Goal: Information Seeking & Learning: Learn about a topic

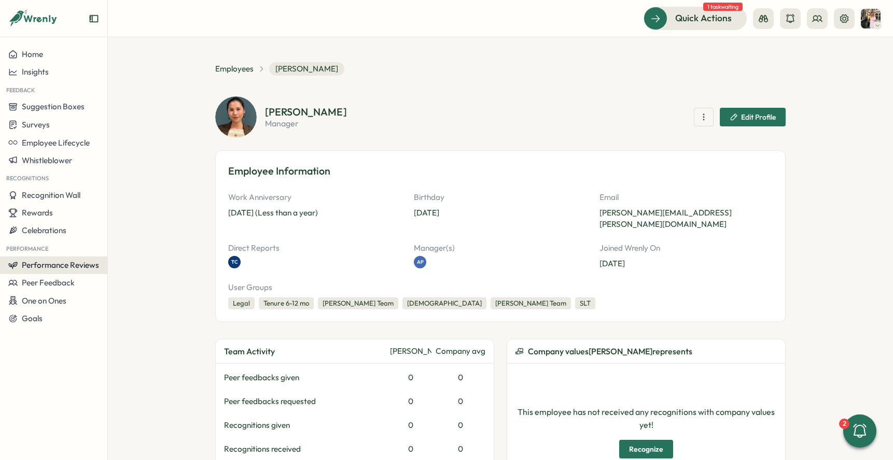
scroll to position [349, 0]
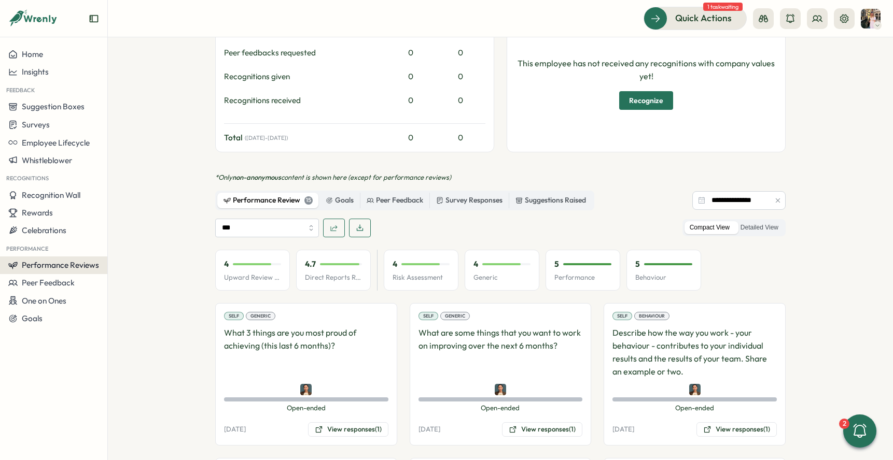
click at [56, 264] on span "Performance Reviews" at bounding box center [60, 265] width 77 height 10
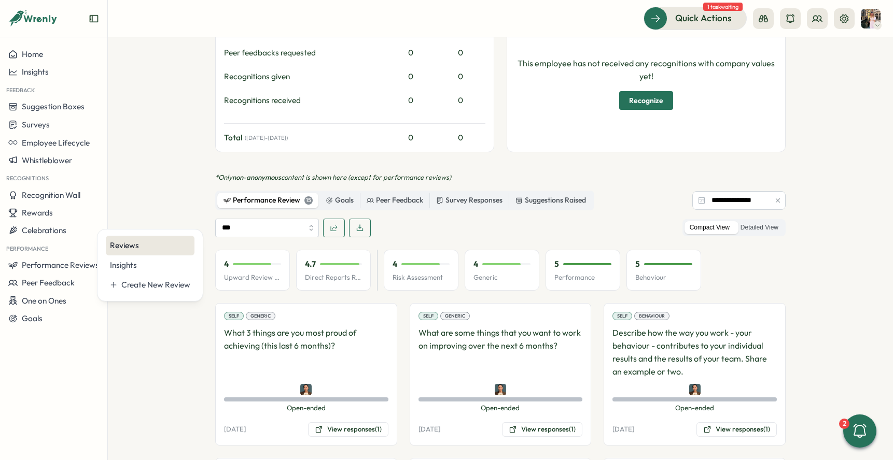
click at [119, 248] on div "Reviews" at bounding box center [150, 245] width 80 height 11
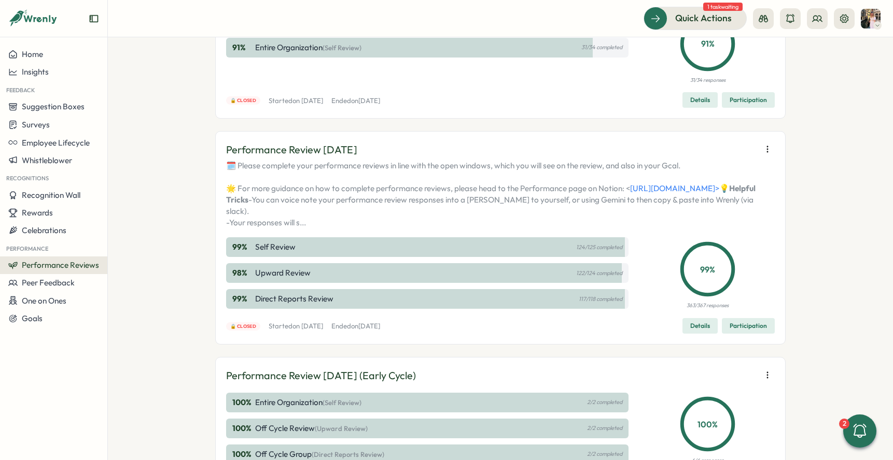
scroll to position [142, 0]
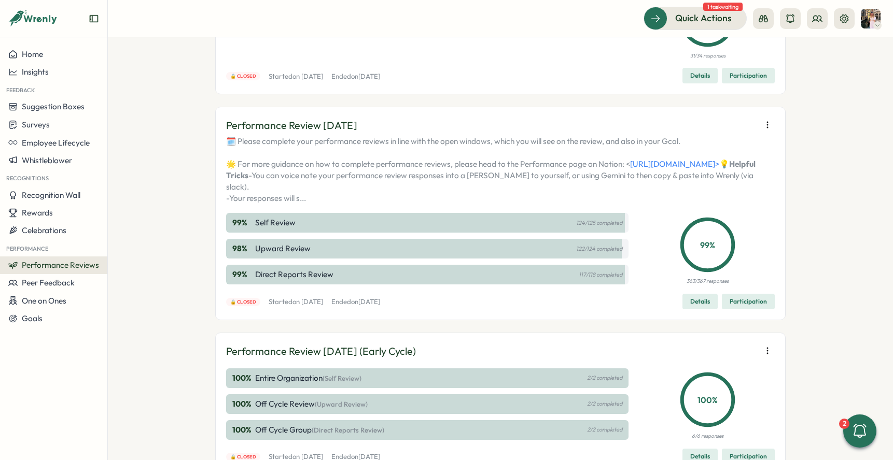
click at [754, 309] on span "Participation" at bounding box center [747, 301] width 37 height 15
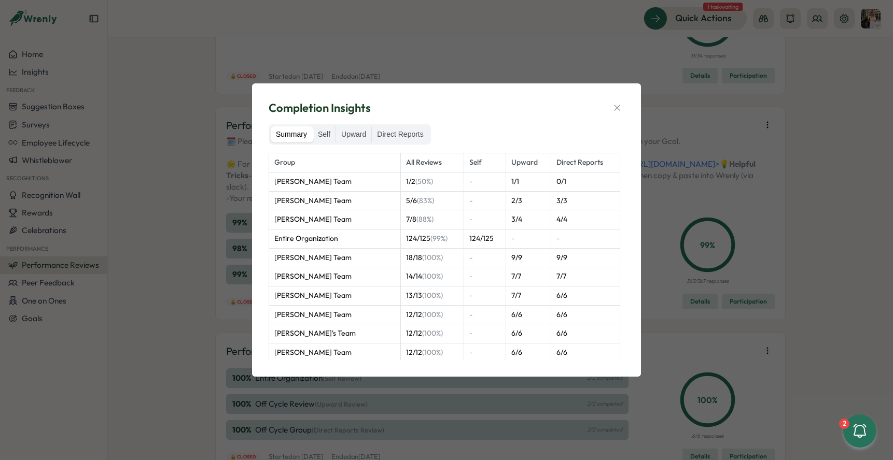
click at [609, 104] on div "Completion Insights" at bounding box center [447, 108] width 356 height 16
click at [620, 109] on icon "button" at bounding box center [617, 108] width 10 height 10
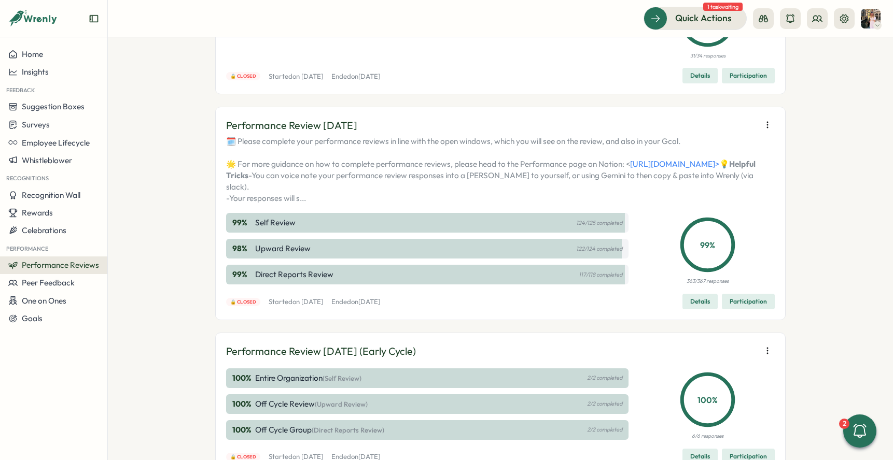
click at [60, 260] on span "Performance Reviews" at bounding box center [60, 265] width 77 height 10
click at [125, 258] on div "Insights" at bounding box center [150, 266] width 89 height 20
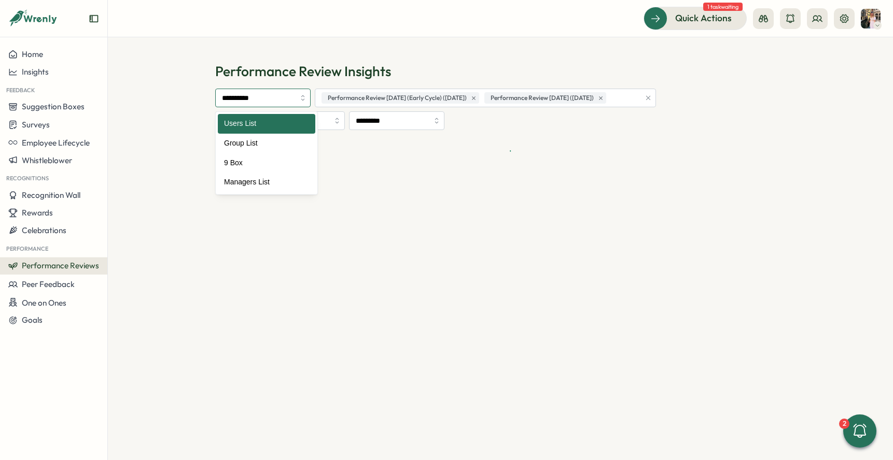
click at [276, 101] on input "**********" at bounding box center [262, 98] width 95 height 19
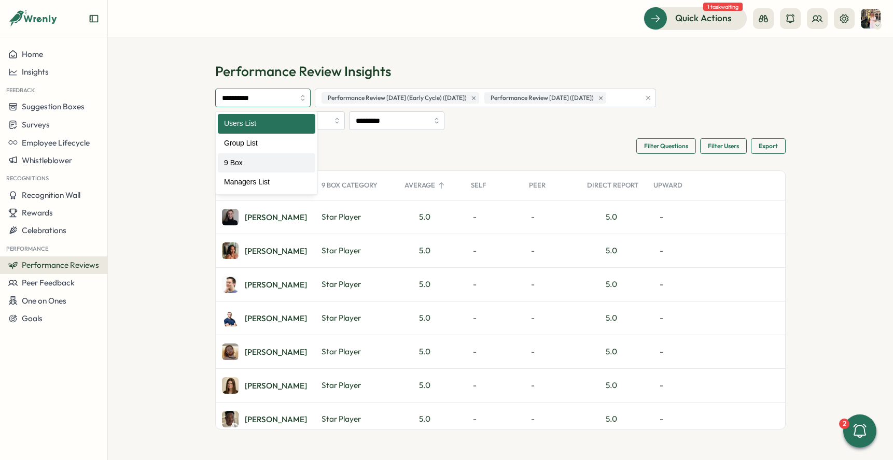
type input "*****"
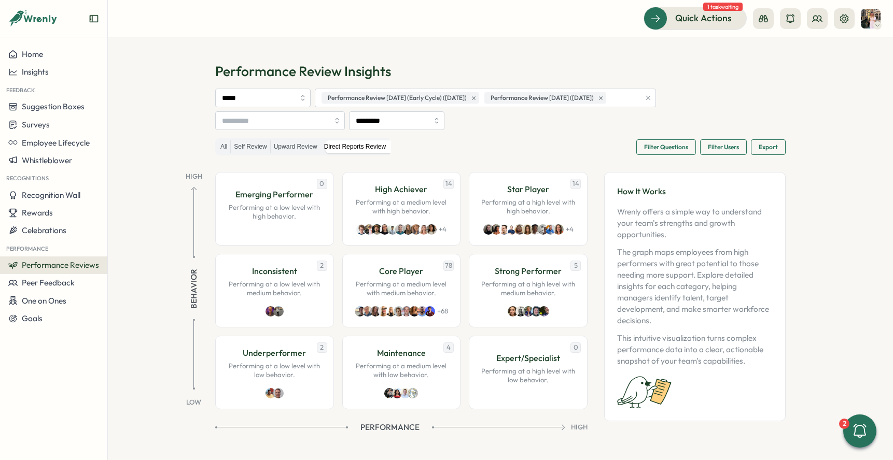
click at [657, 152] on span "Filter Questions" at bounding box center [666, 147] width 44 height 15
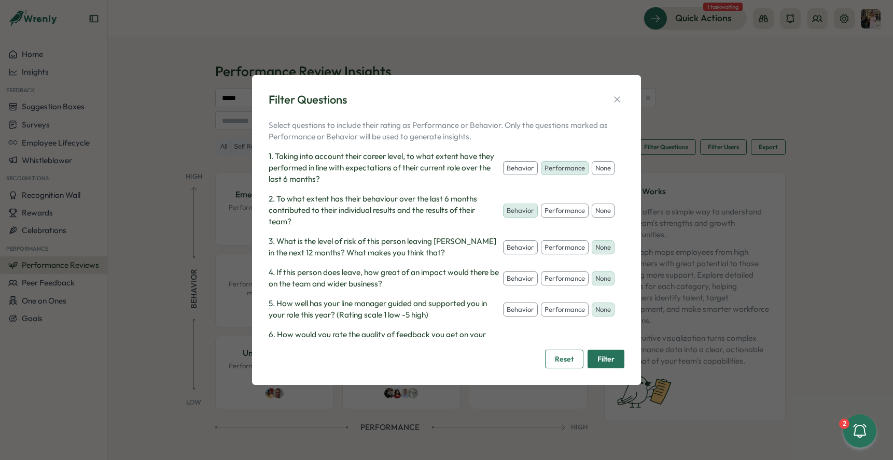
click at [600, 363] on span "Filter" at bounding box center [605, 359] width 17 height 18
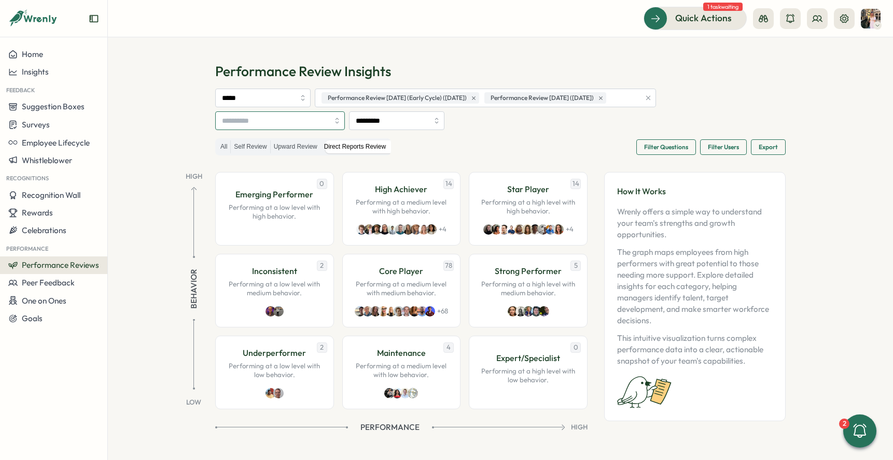
click at [305, 121] on input "search" at bounding box center [275, 121] width 107 height 18
type input "*"
click at [418, 121] on input "*********" at bounding box center [396, 120] width 95 height 19
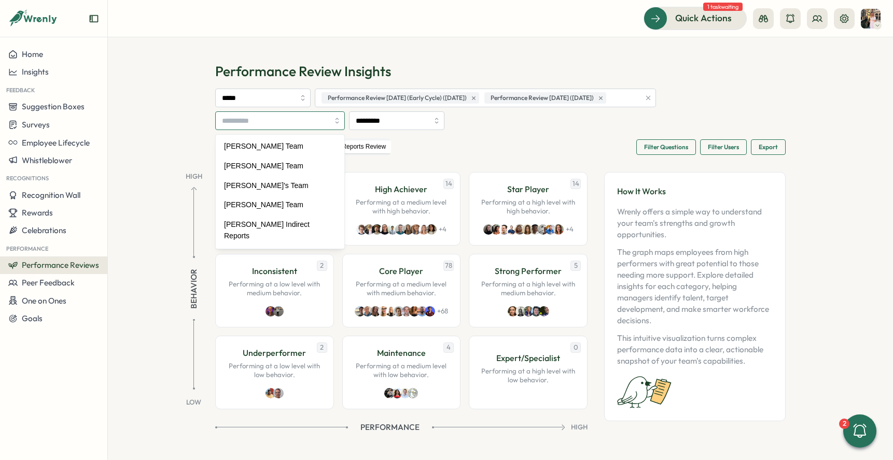
click at [318, 126] on input "search" at bounding box center [275, 121] width 107 height 18
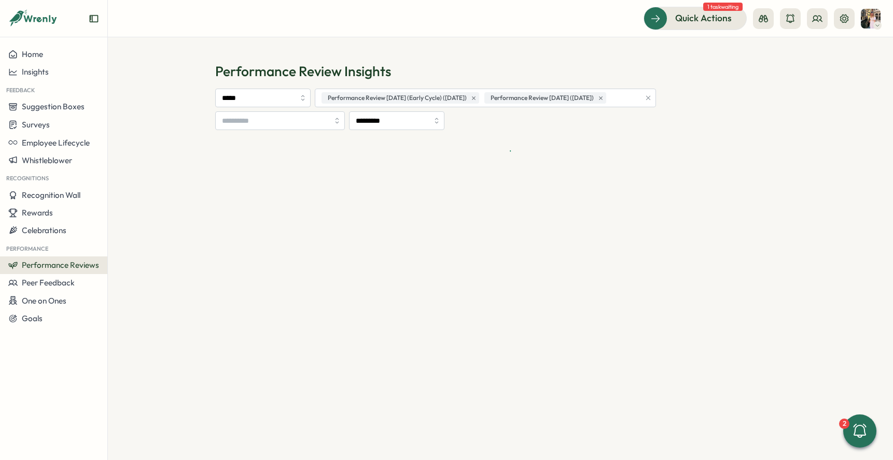
click at [391, 161] on div at bounding box center [500, 150] width 570 height 25
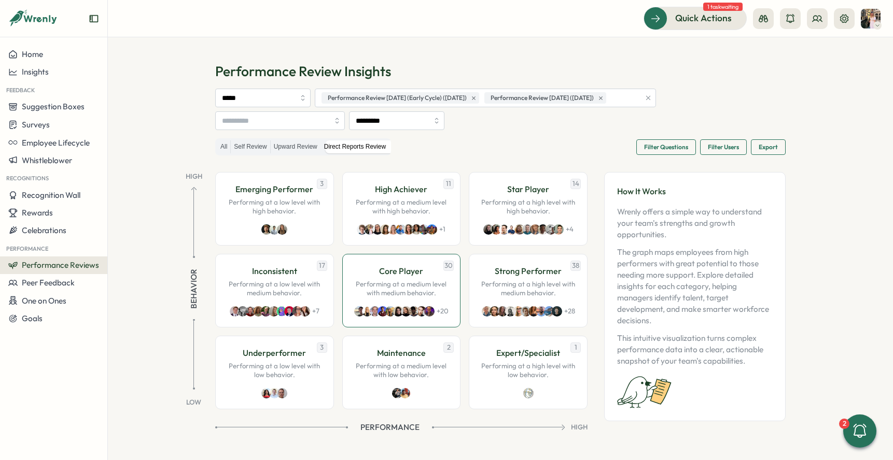
click at [421, 270] on p "Core Player" at bounding box center [401, 271] width 44 height 13
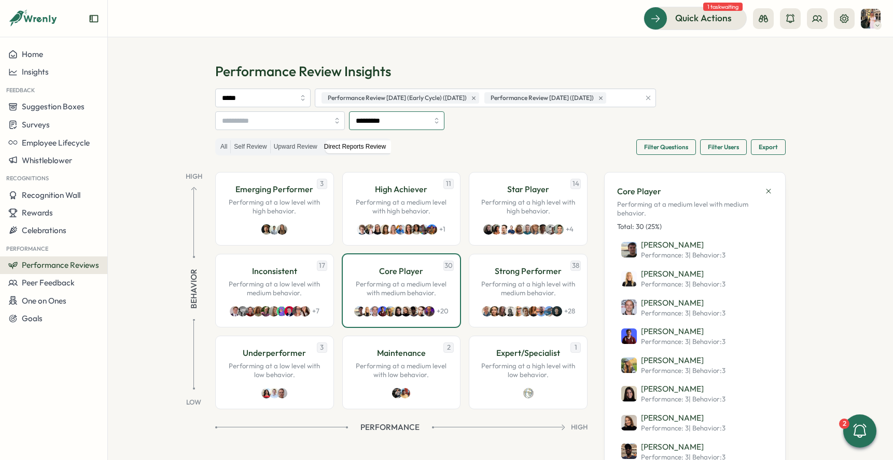
click at [374, 120] on input "*********" at bounding box center [396, 120] width 95 height 19
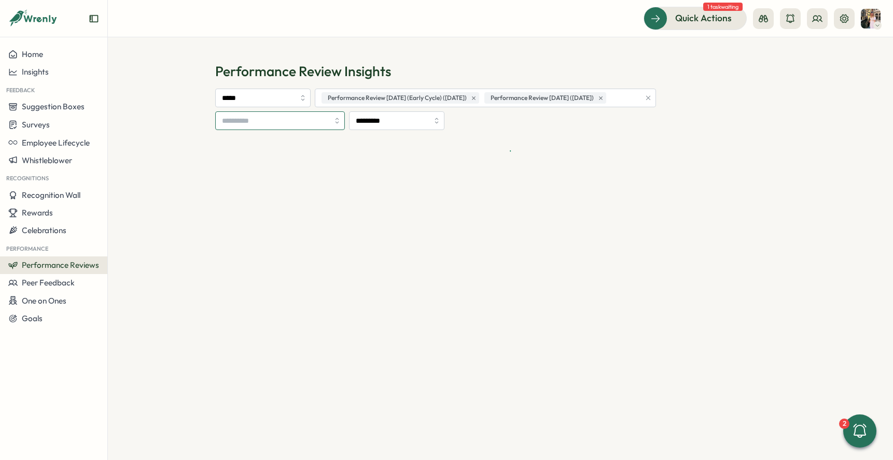
click at [317, 121] on input "search" at bounding box center [275, 121] width 107 height 18
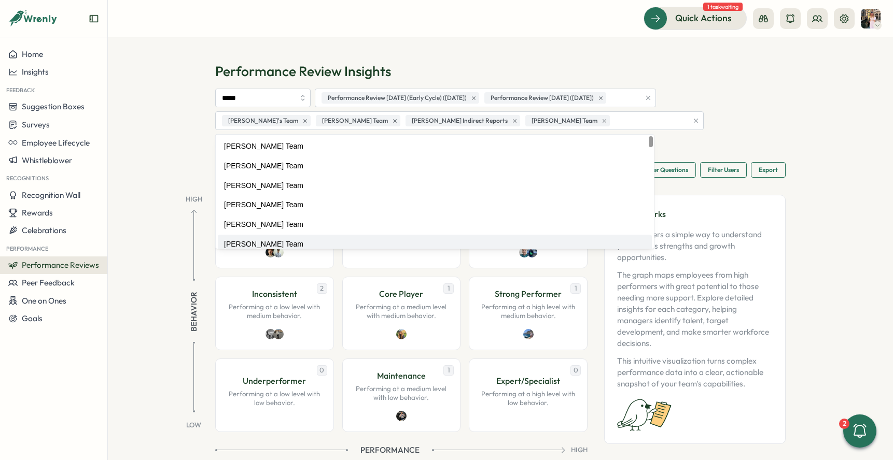
click at [189, 317] on div "Behavior" at bounding box center [194, 310] width 40 height 204
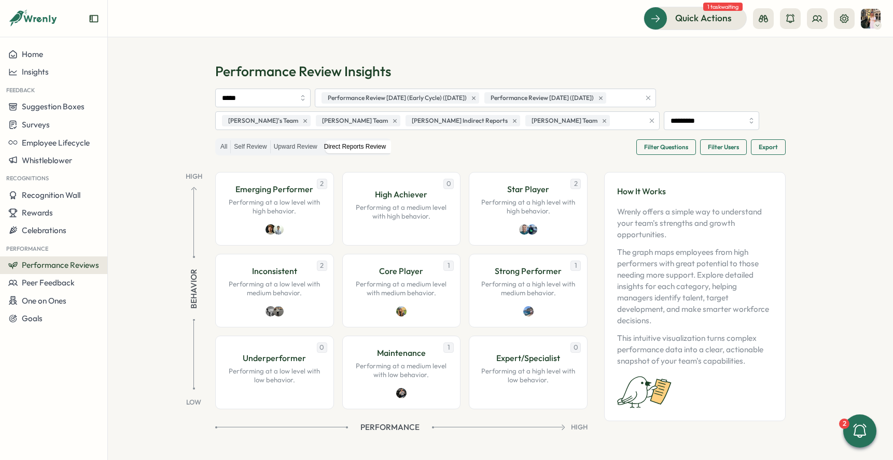
click at [648, 117] on icon "button" at bounding box center [651, 120] width 7 height 7
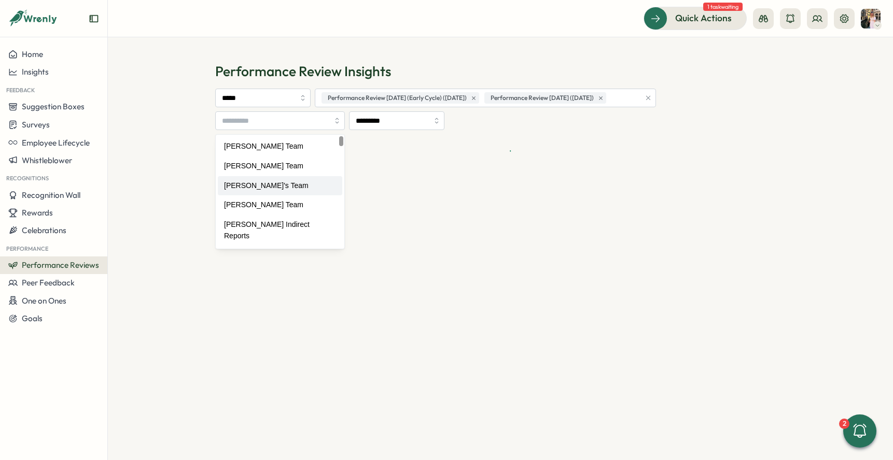
click at [182, 186] on section "Performance Review Insights ***** Performance Review July 2025 (Early Cycle) (0…" at bounding box center [500, 248] width 785 height 423
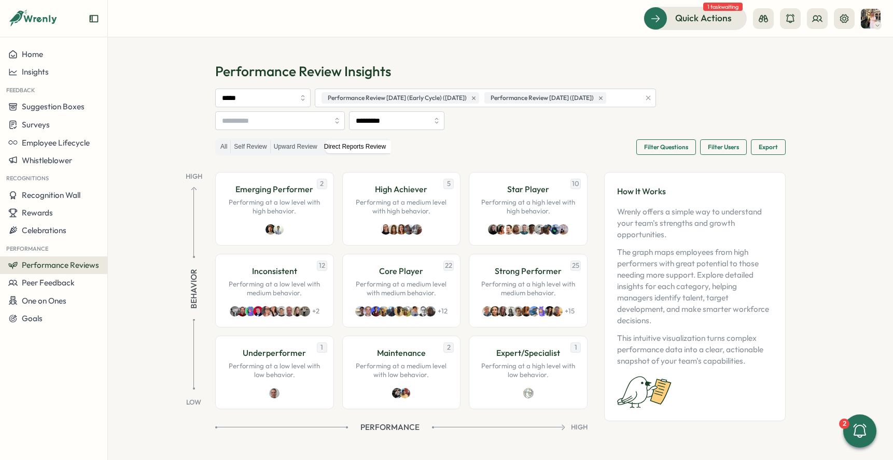
click at [670, 144] on span "Filter Questions" at bounding box center [666, 147] width 44 height 15
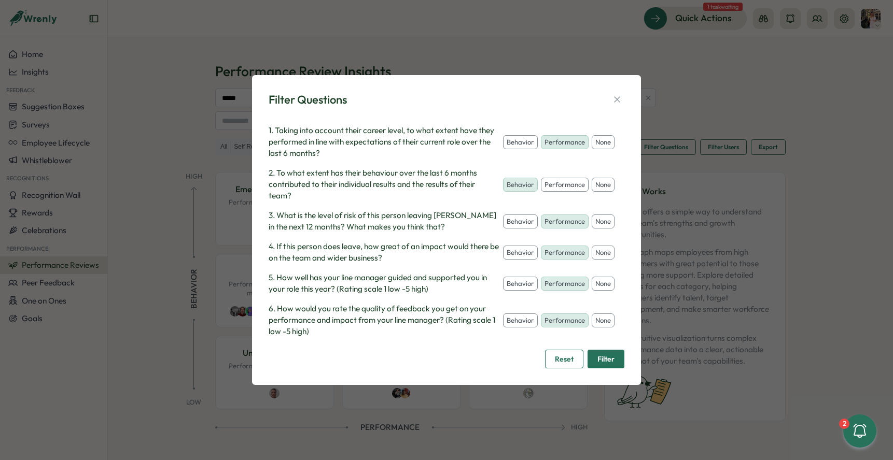
scroll to position [53, 0]
click at [591, 215] on button "none" at bounding box center [602, 222] width 23 height 15
click at [591, 249] on button "none" at bounding box center [602, 253] width 23 height 15
click at [591, 288] on button "none" at bounding box center [602, 284] width 23 height 15
click at [591, 326] on button "none" at bounding box center [602, 321] width 23 height 15
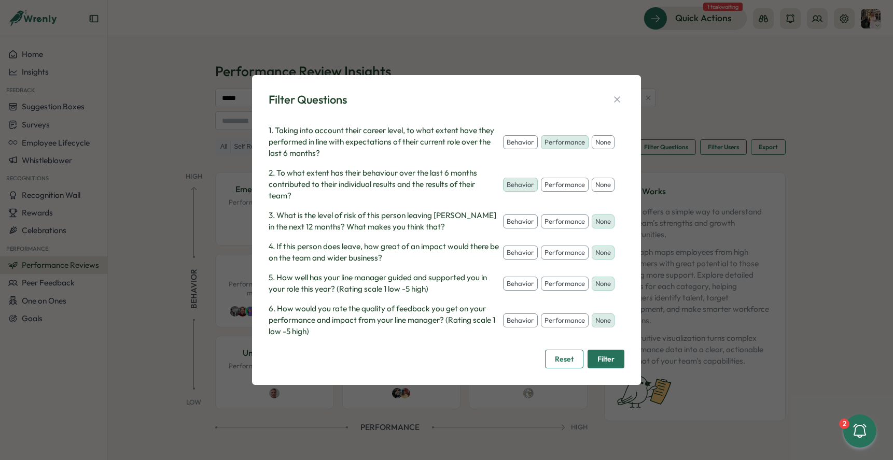
click at [597, 358] on span "Filter" at bounding box center [605, 359] width 17 height 18
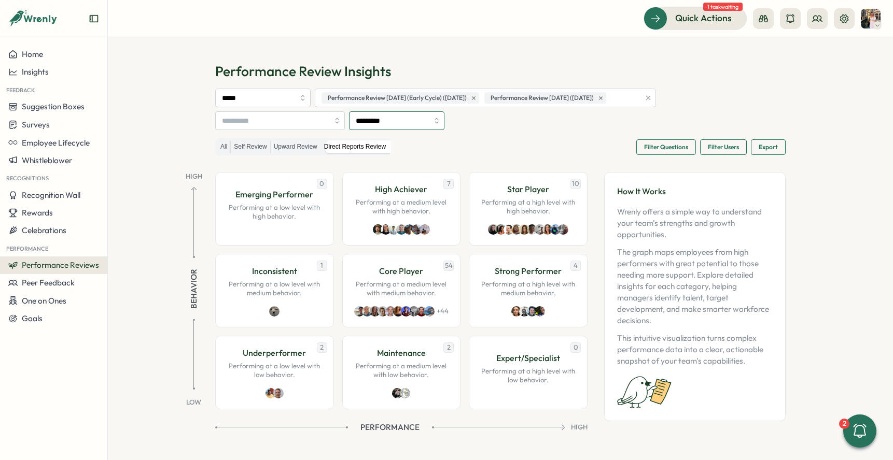
click at [420, 125] on input "*********" at bounding box center [396, 120] width 95 height 19
type input "*********"
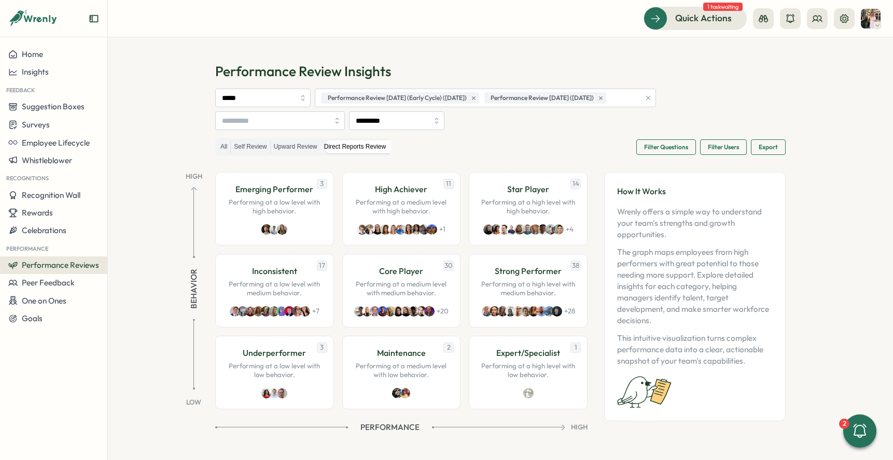
click at [660, 143] on span "Filter Questions" at bounding box center [666, 147] width 44 height 15
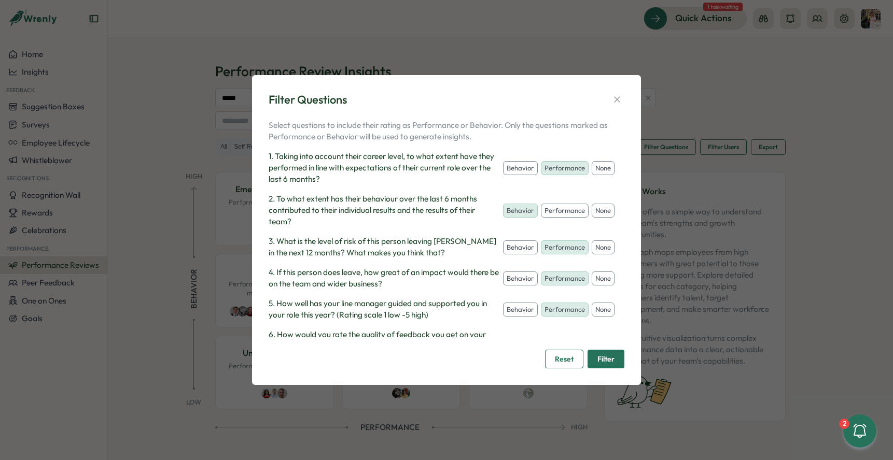
click at [591, 255] on button "none" at bounding box center [602, 248] width 23 height 15
click at [591, 286] on button "none" at bounding box center [602, 279] width 23 height 15
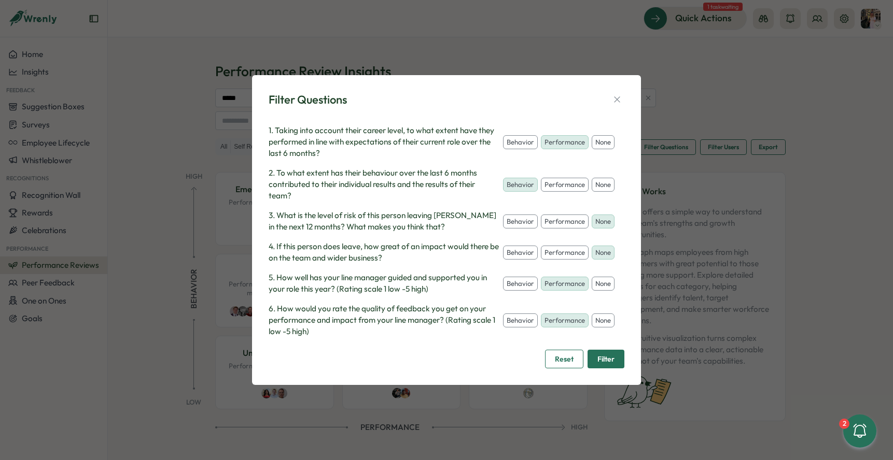
click at [591, 290] on button "none" at bounding box center [602, 284] width 23 height 15
click at [591, 328] on button "none" at bounding box center [602, 321] width 23 height 15
click at [603, 359] on span "Filter" at bounding box center [605, 359] width 17 height 18
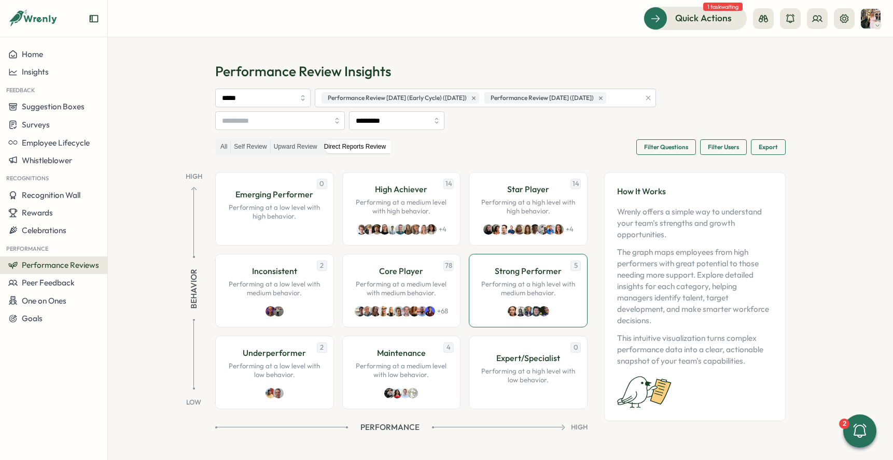
click at [487, 285] on p "Performing at a high level with medium behavior." at bounding box center [527, 289] width 97 height 18
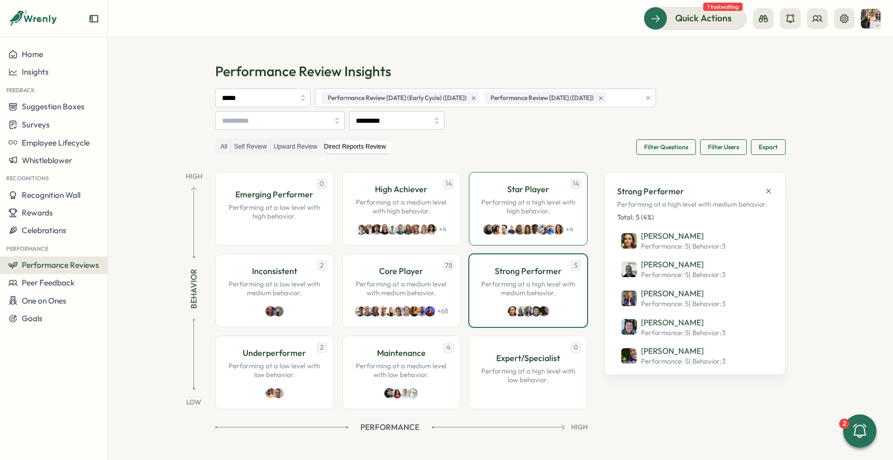
click at [547, 193] on p "Star Player" at bounding box center [528, 189] width 42 height 13
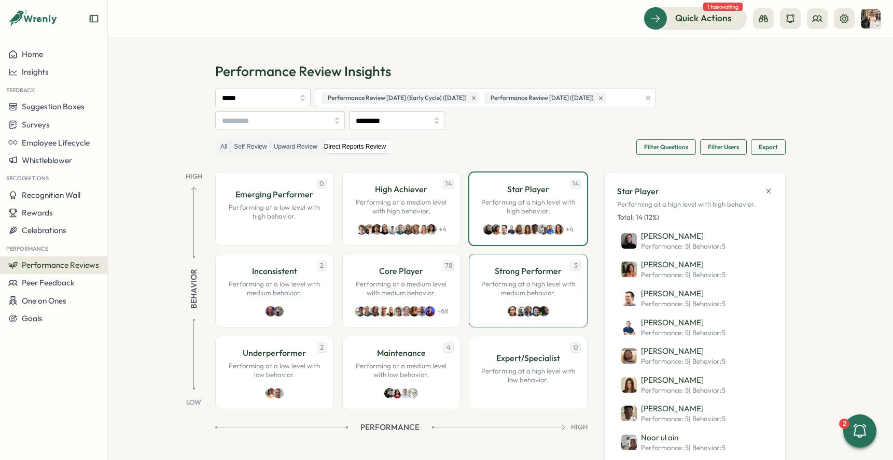
click at [548, 266] on p "Strong Performer" at bounding box center [528, 271] width 67 height 13
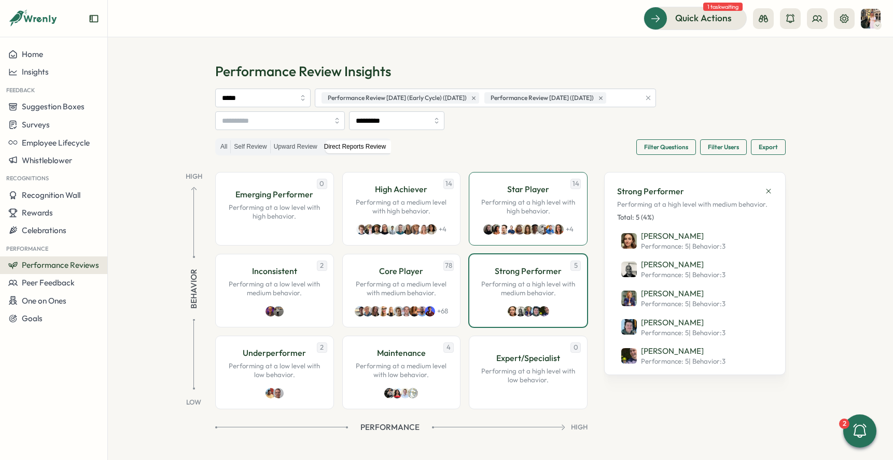
click at [564, 221] on div "14 Star Player Performing at a high level with high behavior. + 4" at bounding box center [528, 209] width 119 height 74
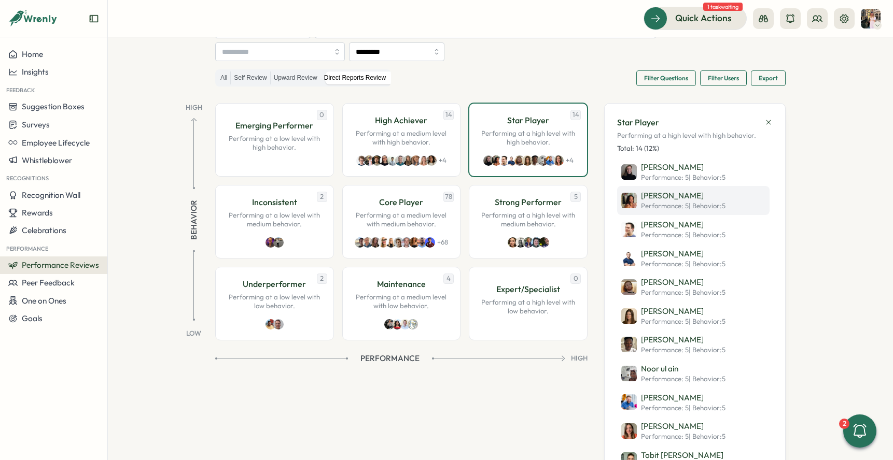
scroll to position [75, 0]
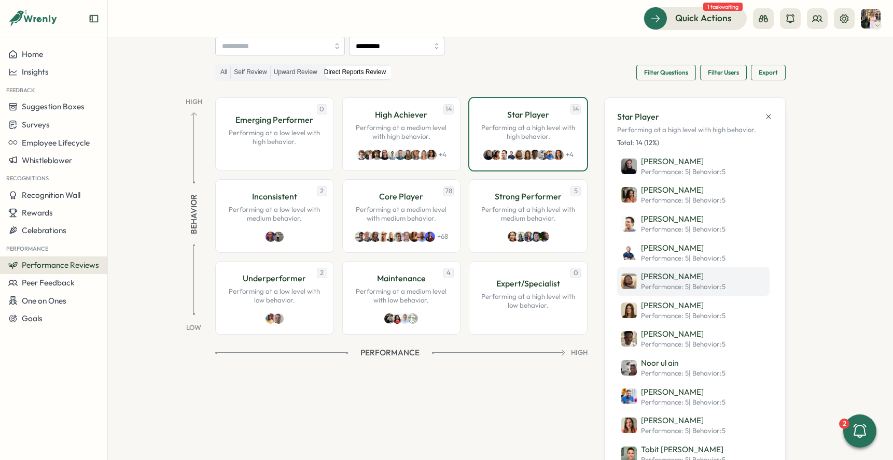
click at [684, 277] on p "Layton Burchell" at bounding box center [683, 276] width 84 height 11
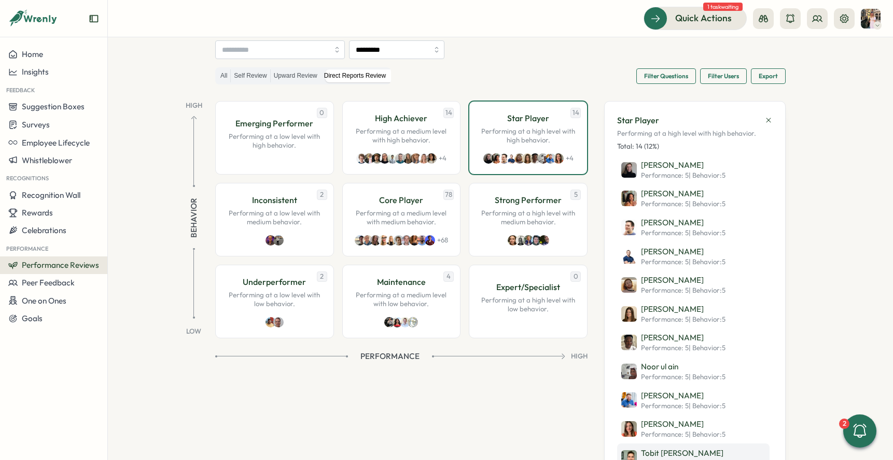
scroll to position [48, 0]
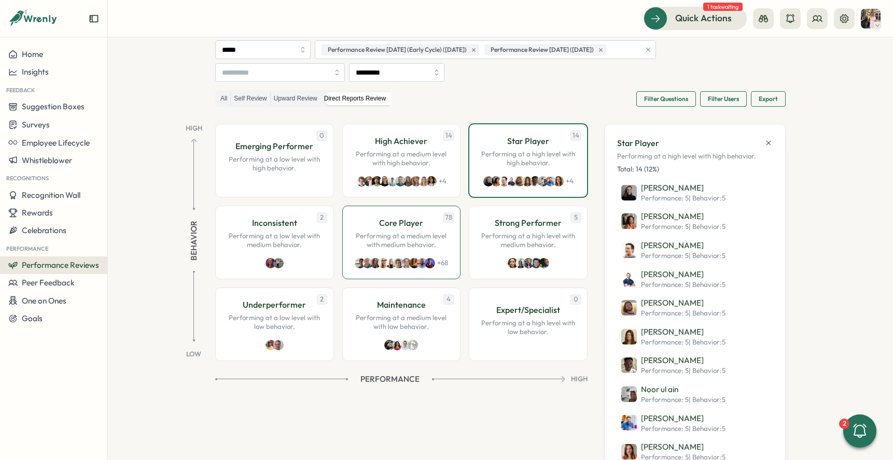
click at [420, 236] on p "Performing at a medium level with medium behavior." at bounding box center [401, 241] width 97 height 18
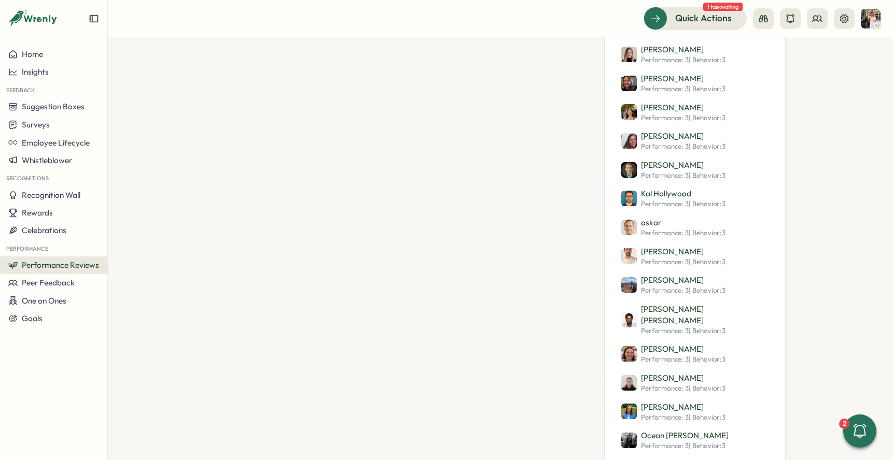
scroll to position [1802, 0]
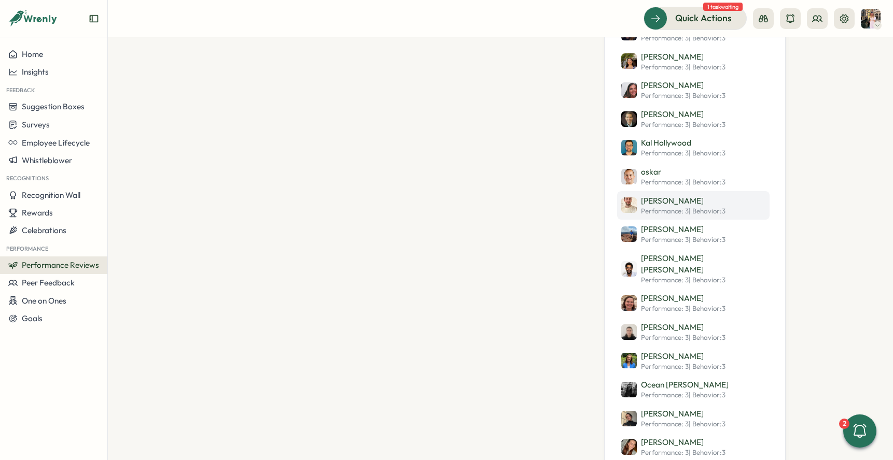
click at [681, 209] on span "Performance: 3 | Behavior : 3" at bounding box center [683, 211] width 84 height 9
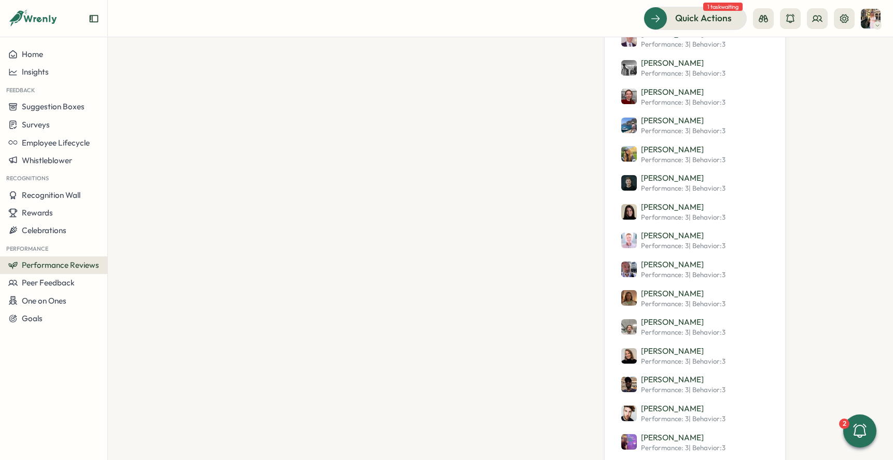
scroll to position [397, 0]
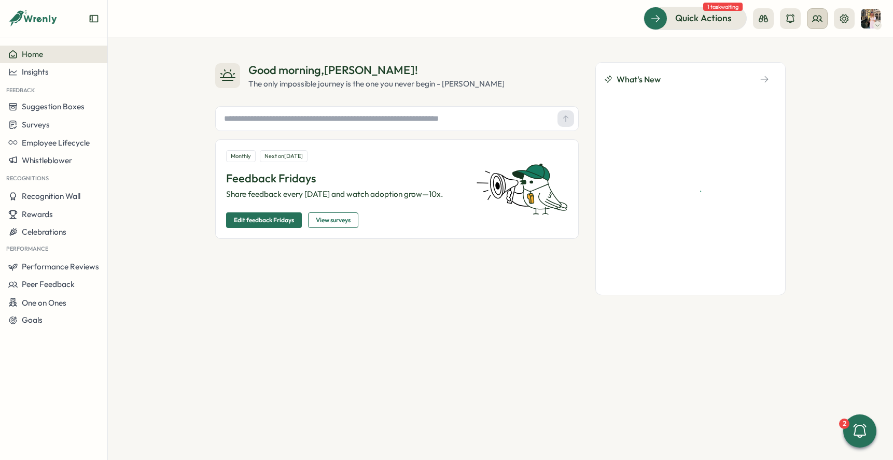
click at [817, 18] on circle at bounding box center [815, 18] width 4 height 4
click at [801, 48] on div "Org Members" at bounding box center [817, 51] width 65 height 11
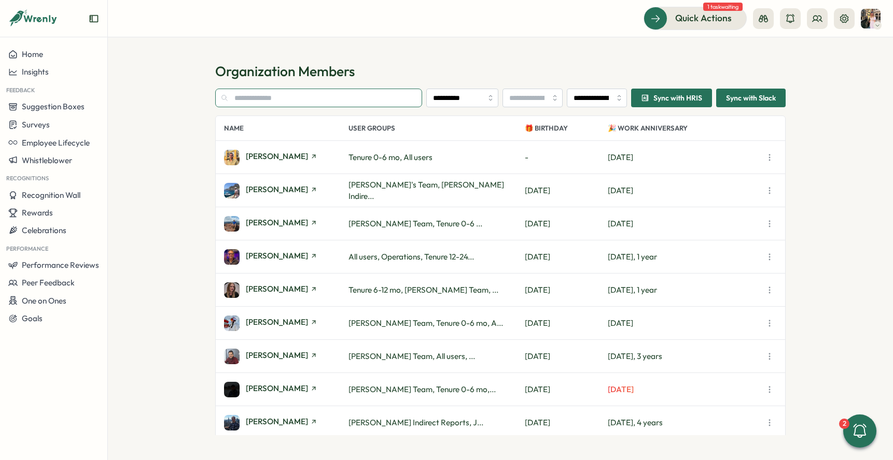
click at [280, 99] on input "text" at bounding box center [318, 98] width 207 height 19
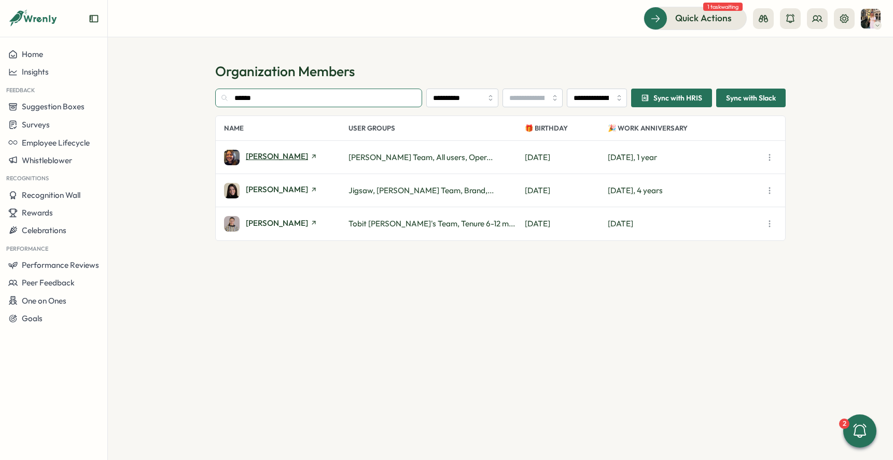
type input "******"
click at [260, 159] on span "[PERSON_NAME]" at bounding box center [277, 156] width 62 height 8
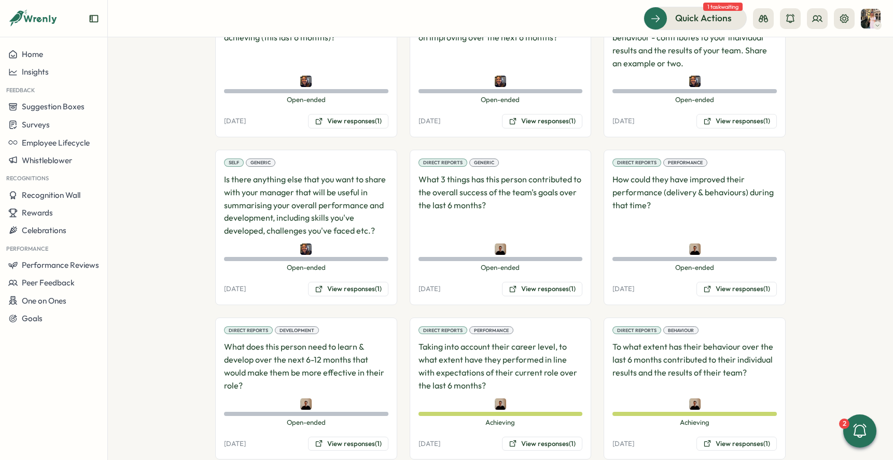
scroll to position [663, 0]
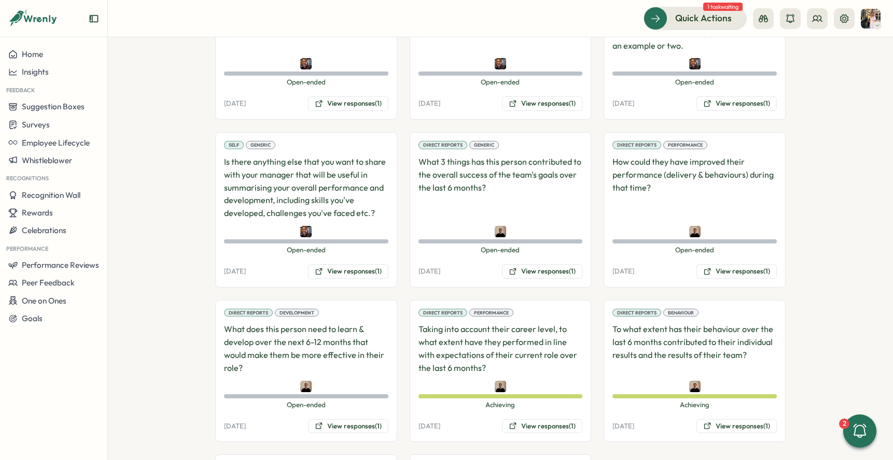
click at [534, 281] on div "Direct Reports Generic What 3 things has this person contributed to the overall…" at bounding box center [500, 210] width 182 height 156
click at [534, 269] on button "View responses (1)" at bounding box center [542, 271] width 80 height 15
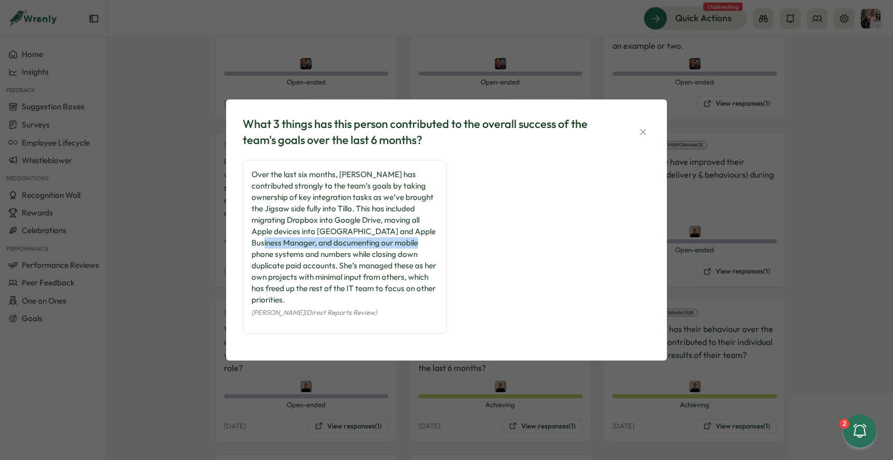
click at [789, 244] on div "What 3 things has this person contributed to the overall success of the team's …" at bounding box center [446, 230] width 893 height 460
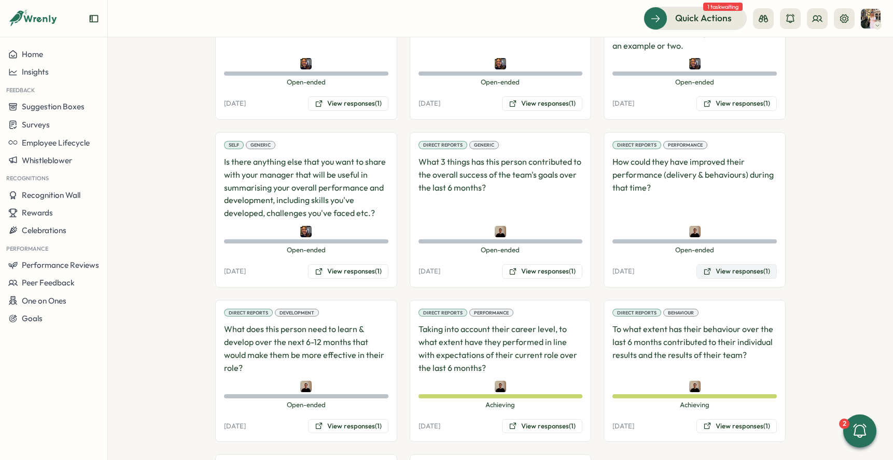
click at [718, 270] on button "View responses (1)" at bounding box center [736, 271] width 80 height 15
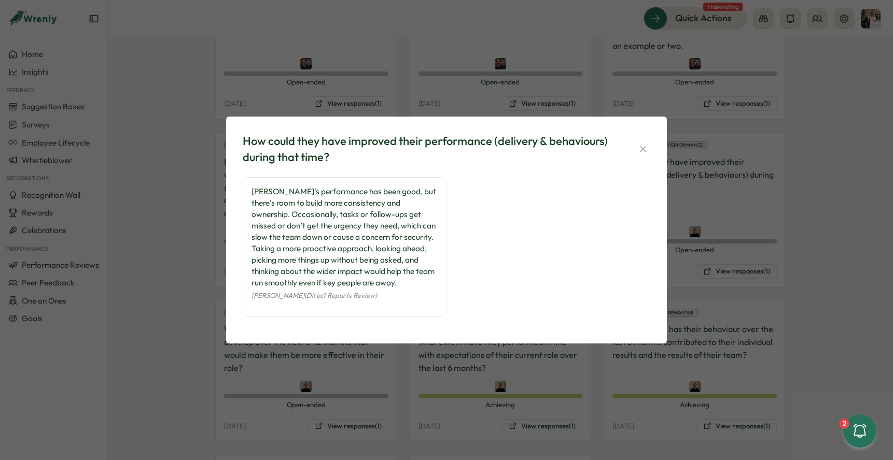
click at [727, 287] on div "How could they have improved their performance (delivery & behaviours) during t…" at bounding box center [446, 230] width 893 height 460
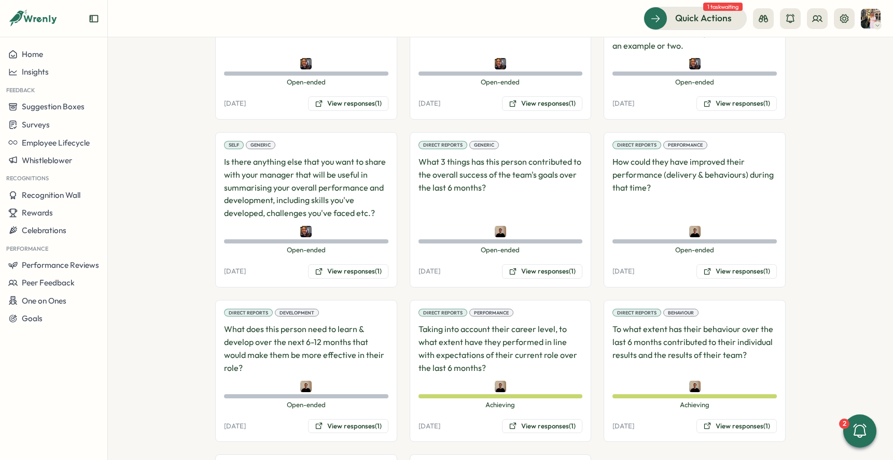
click at [369, 280] on div "Self Generic Is there anything else that you want to share with your manager th…" at bounding box center [306, 210] width 182 height 156
click at [368, 268] on button "View responses (1)" at bounding box center [348, 271] width 80 height 15
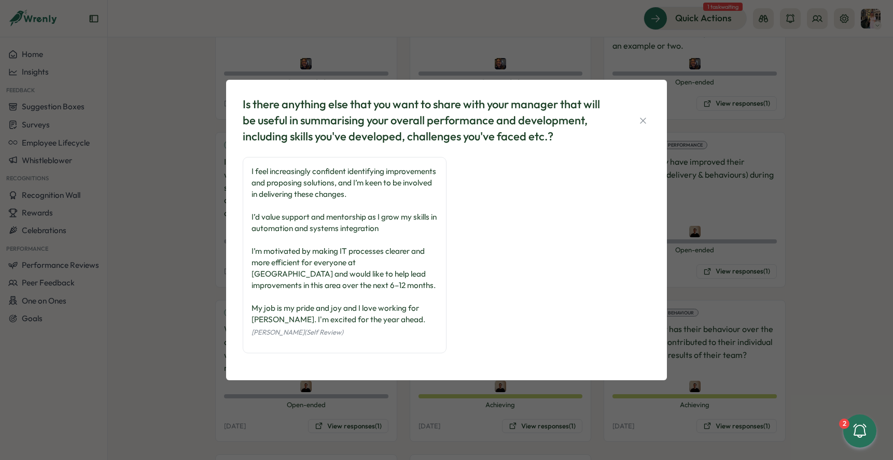
click at [203, 217] on div "Is there anything else that you want to share with your manager that will be us…" at bounding box center [446, 230] width 893 height 460
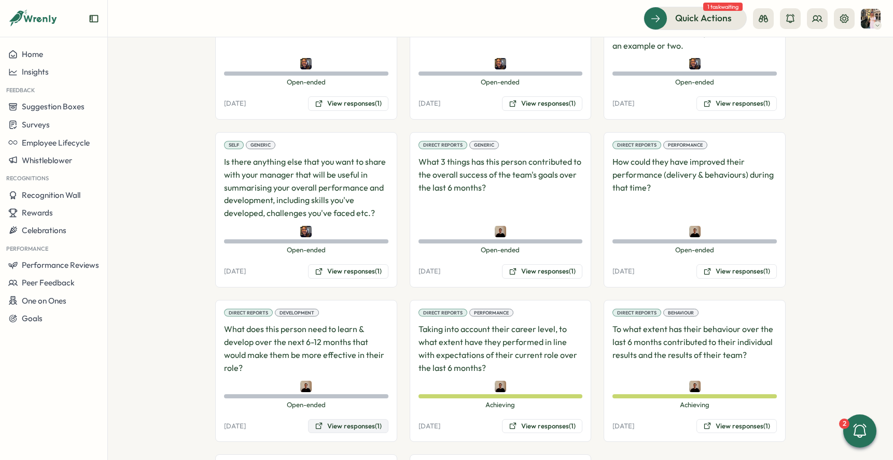
click at [327, 431] on button "View responses (1)" at bounding box center [348, 426] width 80 height 15
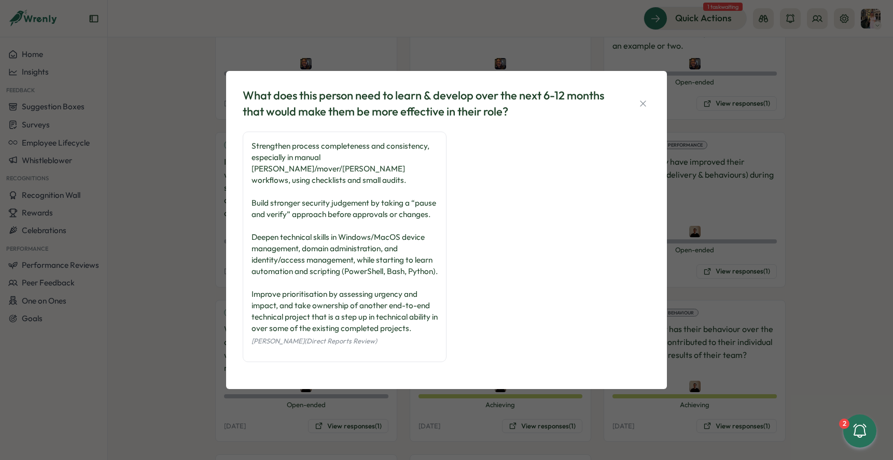
scroll to position [4, 0]
click at [194, 259] on div "What does this person need to learn & develop over the next 6-12 months that wo…" at bounding box center [446, 230] width 893 height 460
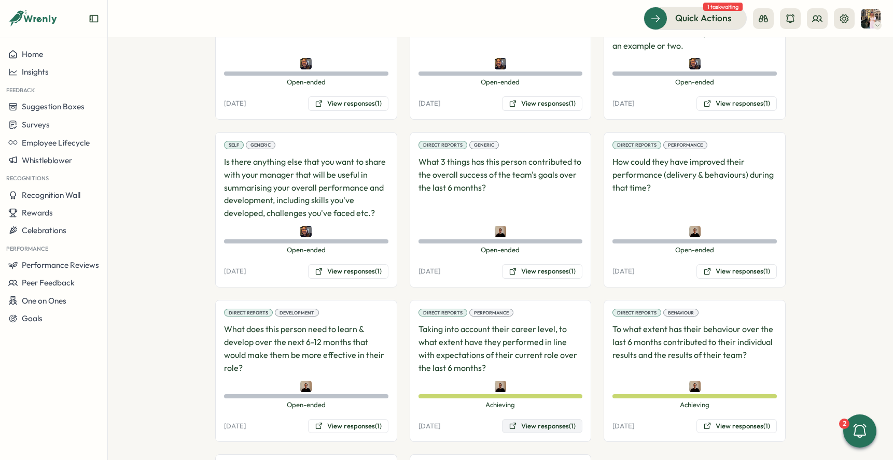
click at [519, 428] on button "View responses (1)" at bounding box center [542, 426] width 80 height 15
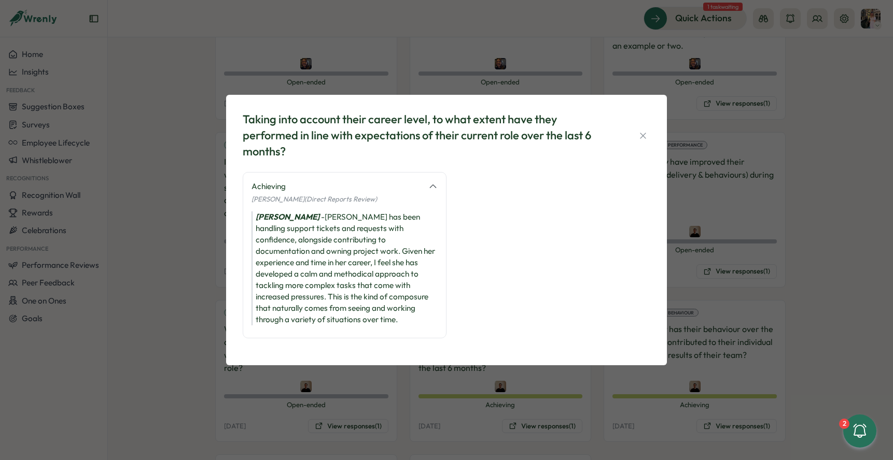
click at [593, 410] on div "Taking into account their career level, to what extent have they performed in l…" at bounding box center [446, 230] width 893 height 460
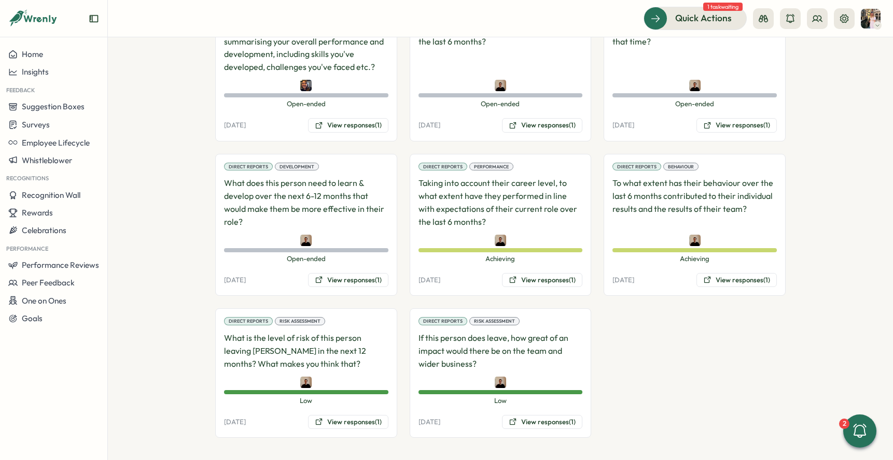
scroll to position [812, 0]
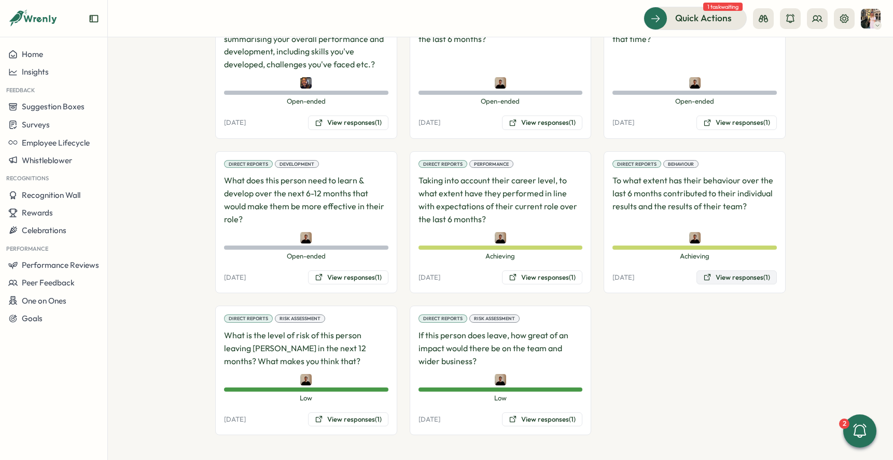
click at [718, 284] on button "View responses (1)" at bounding box center [736, 278] width 80 height 15
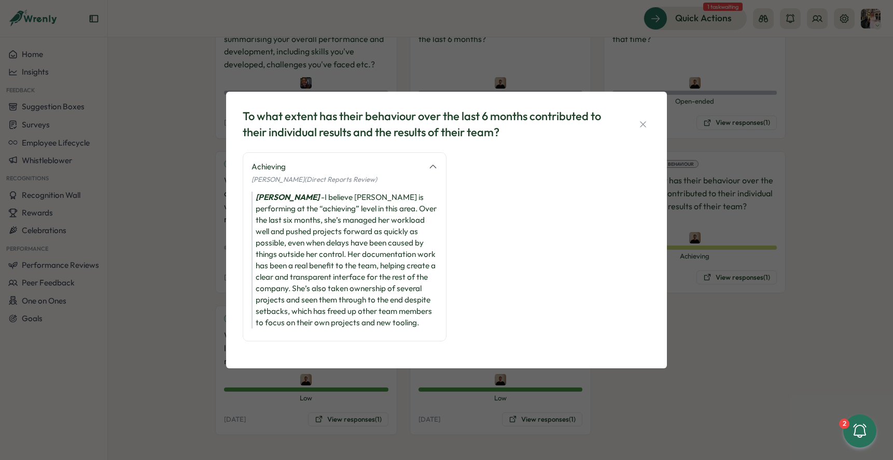
click at [619, 393] on div "To what extent has their behaviour over the last 6 months contributed to their …" at bounding box center [446, 230] width 893 height 460
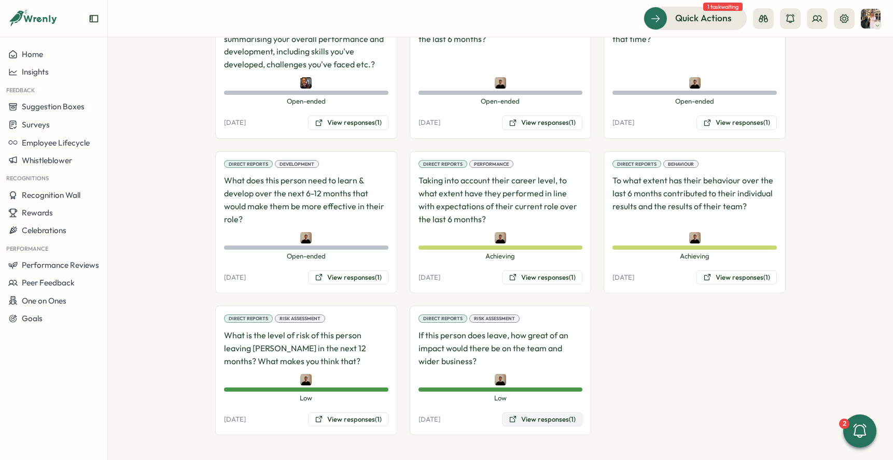
click at [541, 420] on button "View responses (1)" at bounding box center [542, 420] width 80 height 15
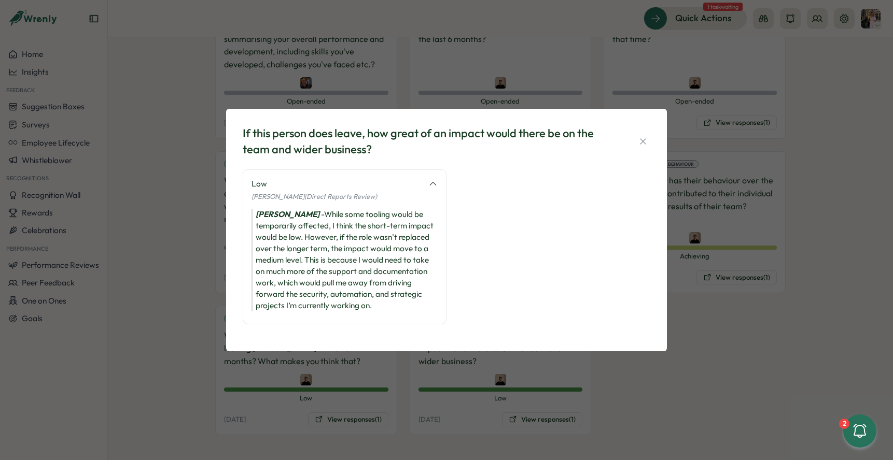
click at [393, 407] on div "If this person does leave, how great of an impact would there be on the team an…" at bounding box center [446, 230] width 893 height 460
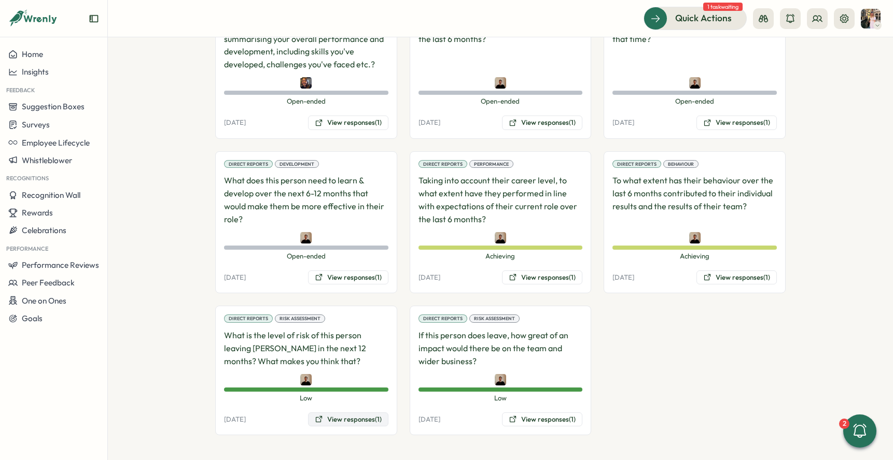
click at [370, 423] on button "View responses (1)" at bounding box center [348, 420] width 80 height 15
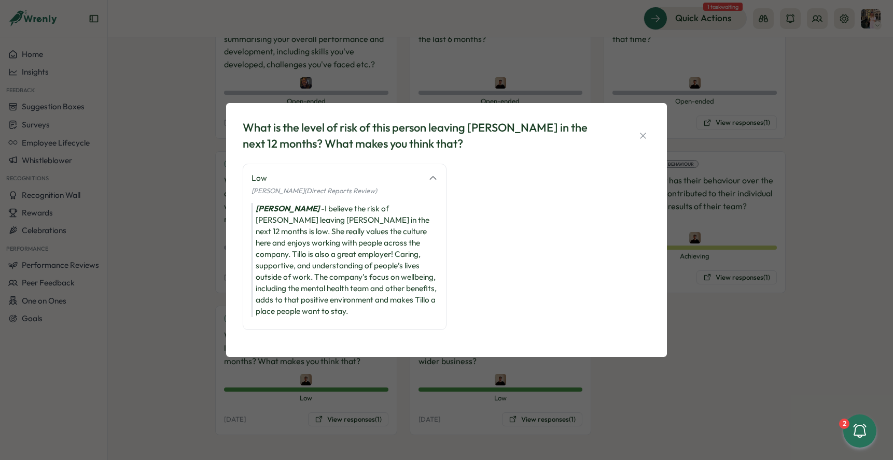
click at [394, 376] on div "What is the level of risk of this person leaving Tillo in the next 12 months? W…" at bounding box center [446, 230] width 893 height 460
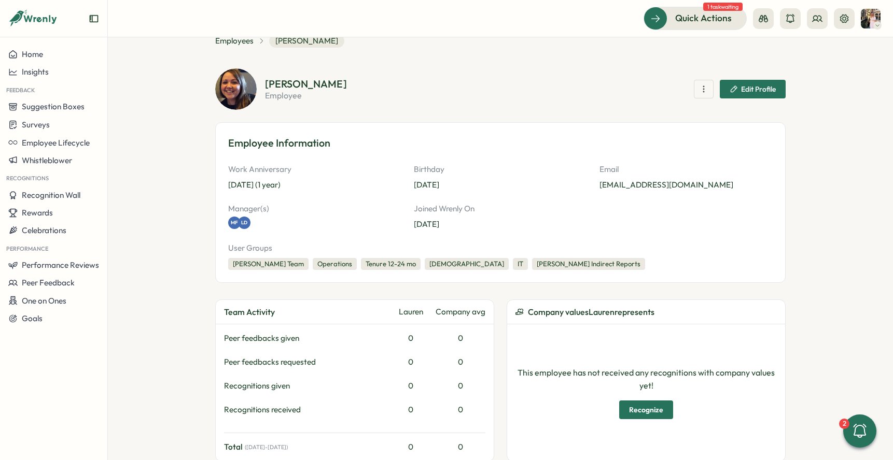
scroll to position [0, 0]
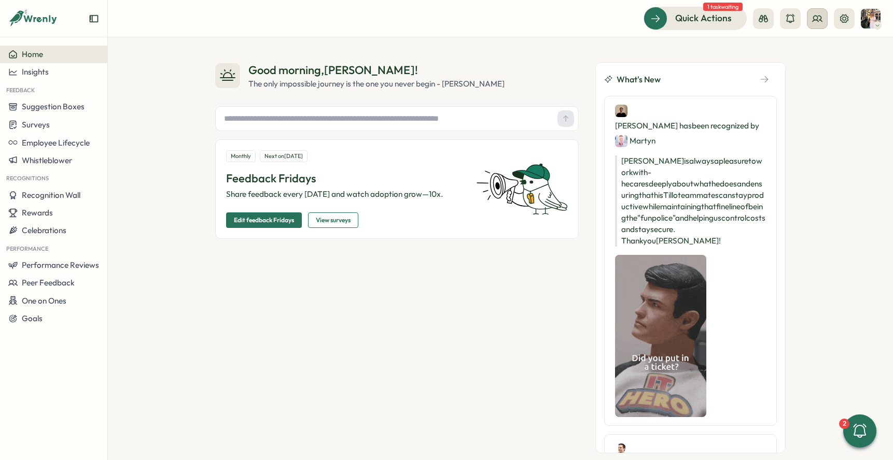
click at [812, 18] on icon at bounding box center [817, 18] width 10 height 10
click at [814, 51] on div "Org Members" at bounding box center [817, 51] width 65 height 11
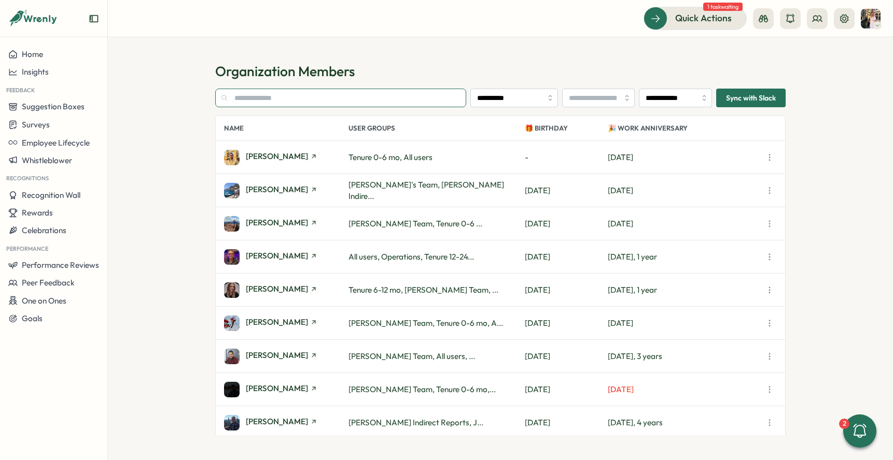
type input "**********"
click at [281, 89] on input "text" at bounding box center [340, 98] width 251 height 19
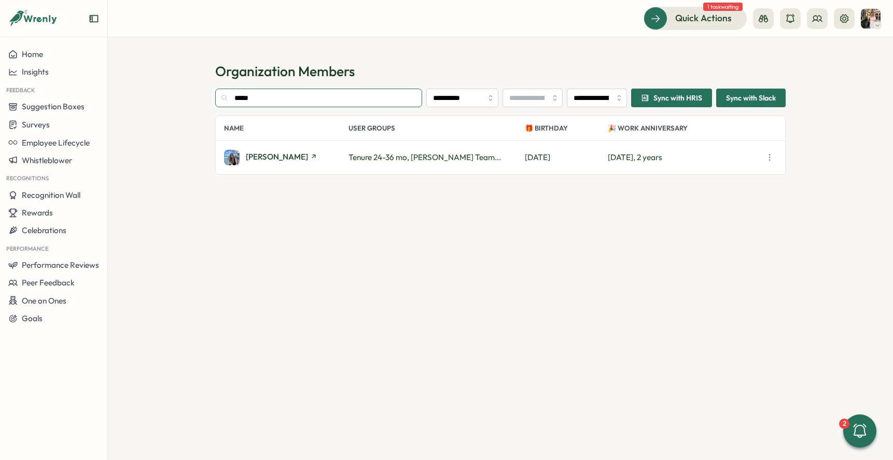
type input "*****"
click at [258, 150] on div "[PERSON_NAME]" at bounding box center [286, 158] width 124 height 16
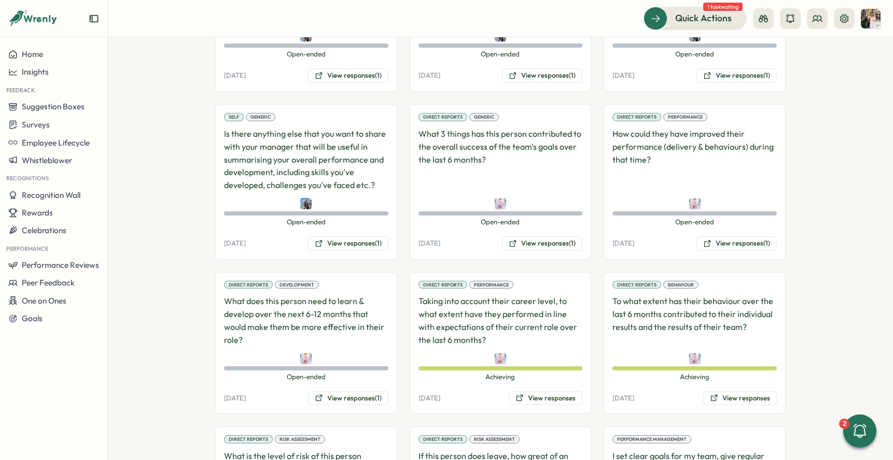
scroll to position [706, 0]
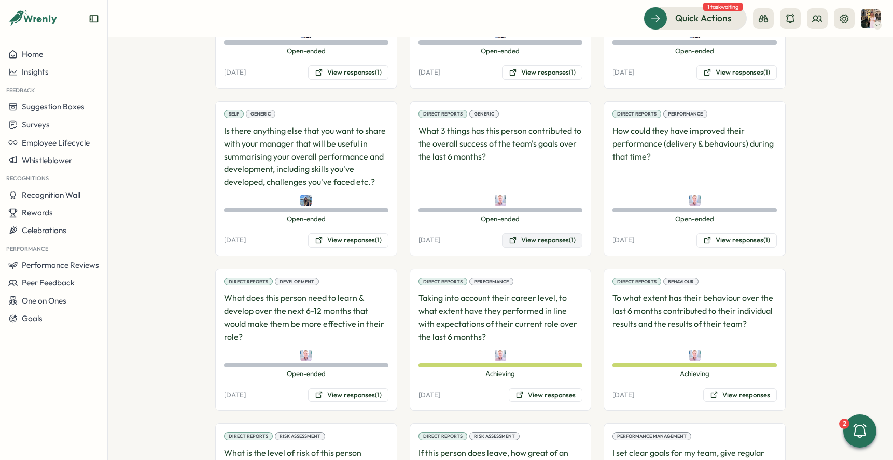
click at [549, 233] on button "View responses (1)" at bounding box center [542, 240] width 80 height 15
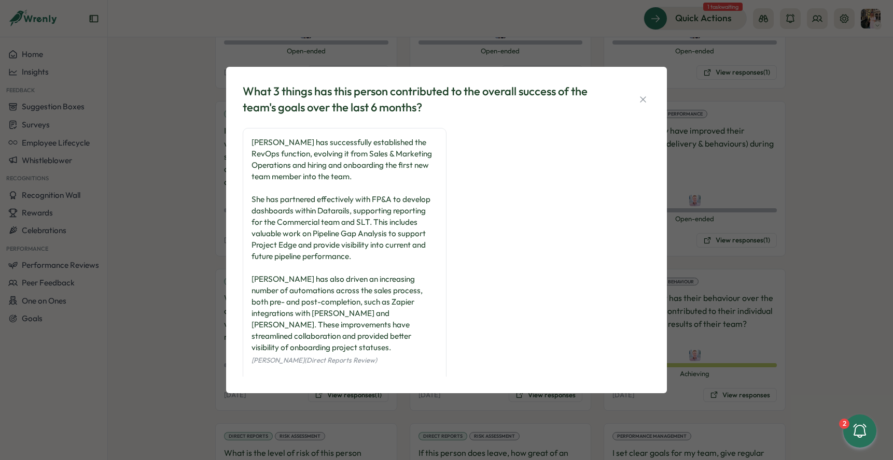
scroll to position [4, 0]
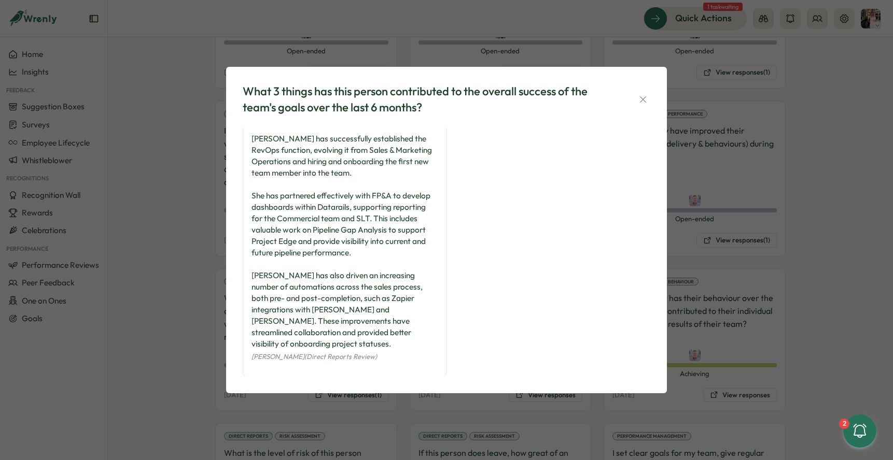
click at [737, 224] on div "What 3 things has this person contributed to the overall success of the team's …" at bounding box center [446, 230] width 893 height 460
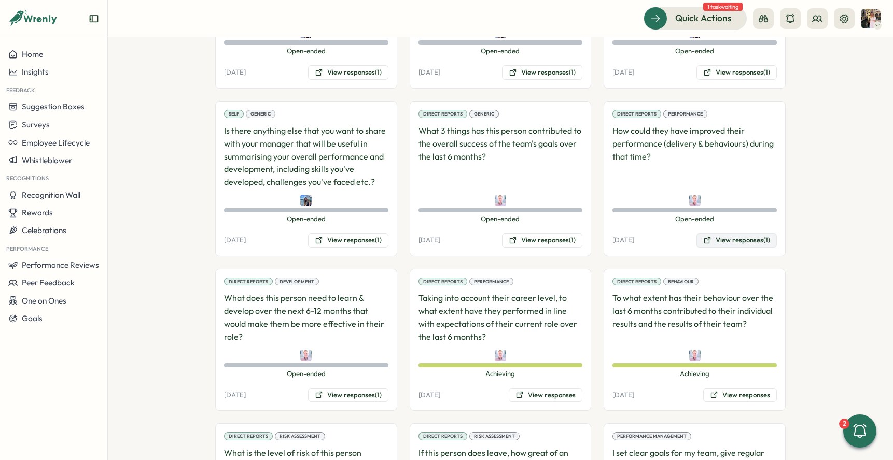
click at [736, 233] on button "View responses (1)" at bounding box center [736, 240] width 80 height 15
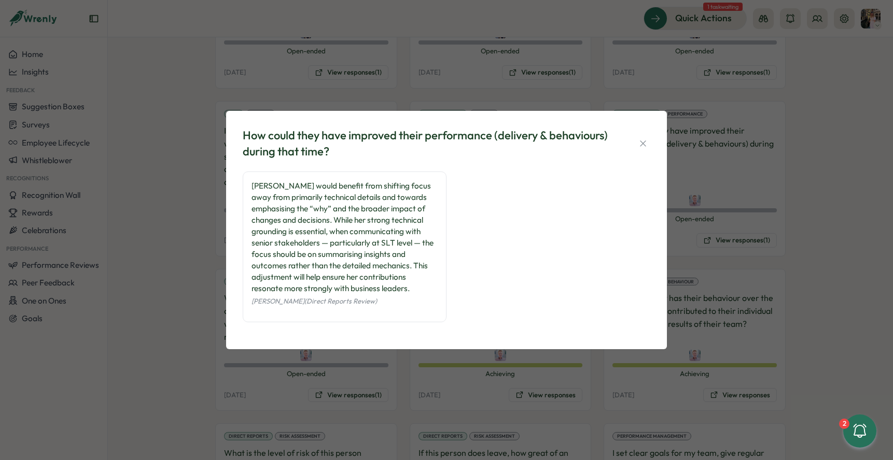
click at [199, 245] on div "How could they have improved their performance (delivery & behaviours) during t…" at bounding box center [446, 230] width 893 height 460
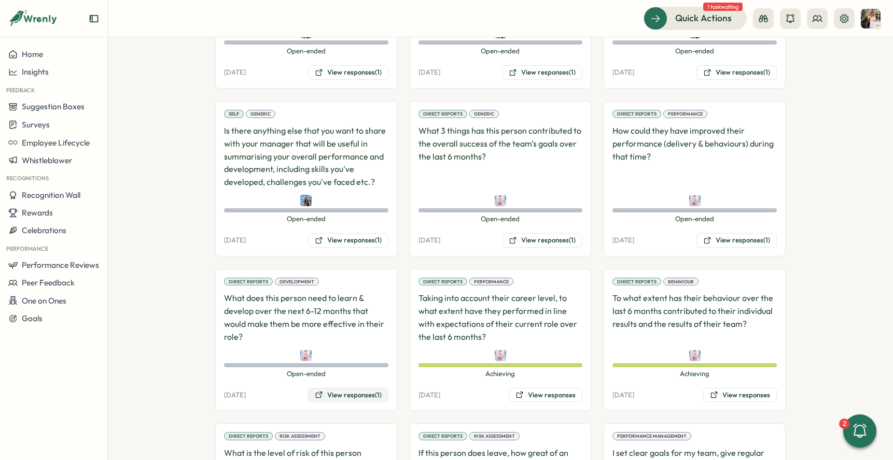
click at [332, 388] on button "View responses (1)" at bounding box center [348, 395] width 80 height 15
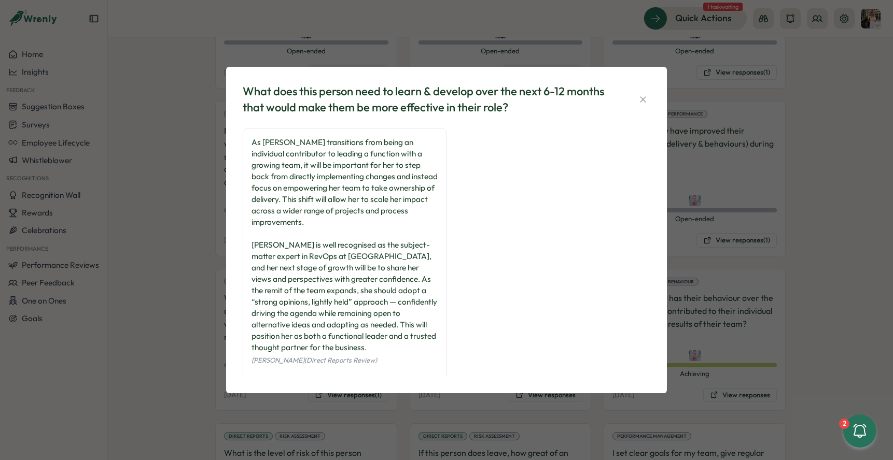
click at [215, 276] on div "What does this person need to learn & develop over the next 6-12 months that wo…" at bounding box center [446, 230] width 893 height 460
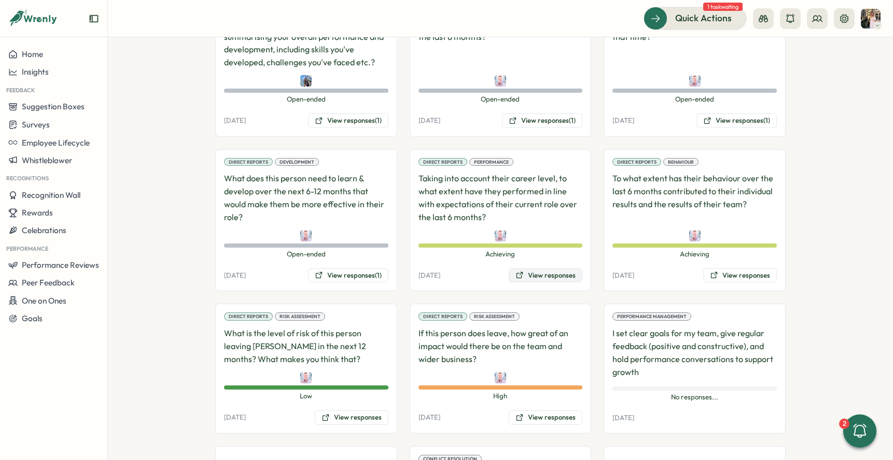
scroll to position [831, 0]
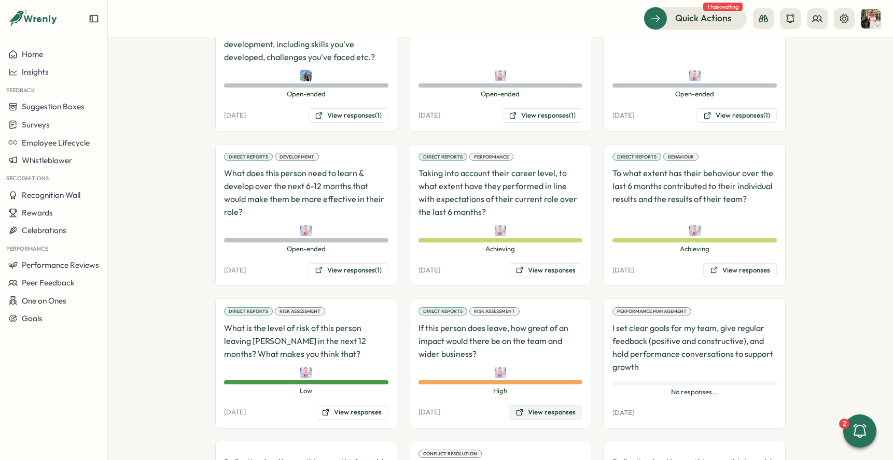
click at [536, 405] on button "View responses" at bounding box center [545, 412] width 74 height 15
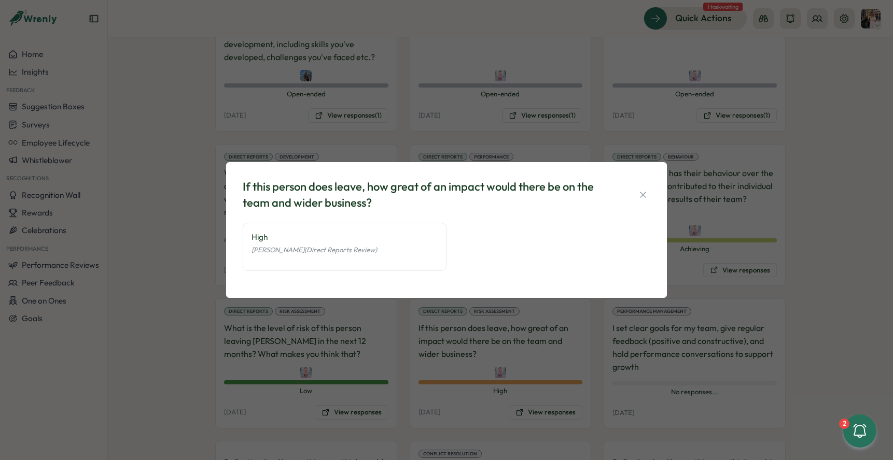
click at [469, 317] on div "If this person does leave, how great of an impact would there be on the team an…" at bounding box center [446, 230] width 893 height 460
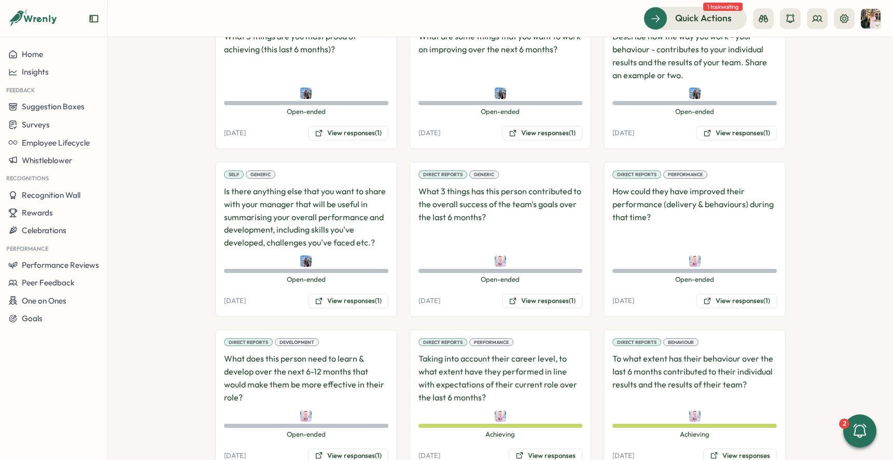
scroll to position [633, 0]
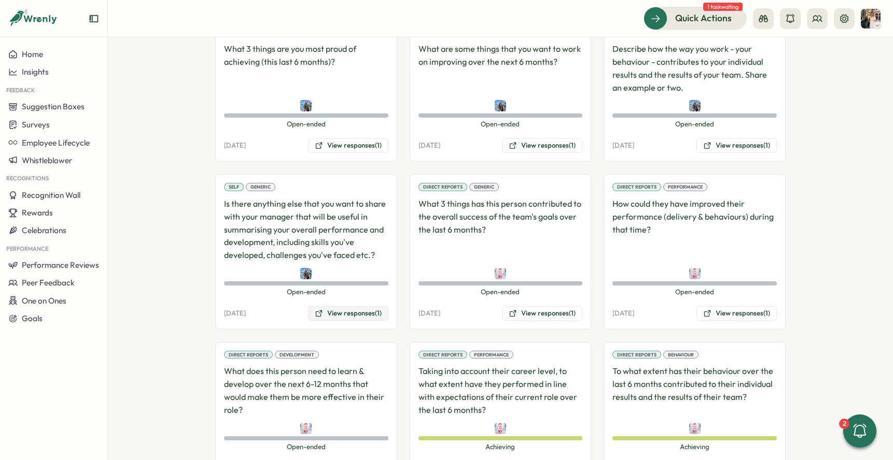
click at [342, 306] on button "View responses (1)" at bounding box center [348, 313] width 80 height 15
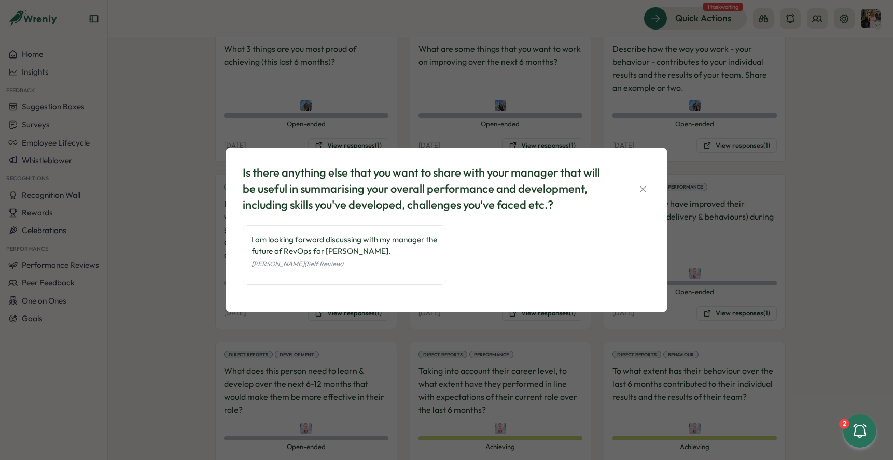
click at [289, 321] on div "Is there anything else that you want to share with your manager that will be us…" at bounding box center [446, 230] width 893 height 460
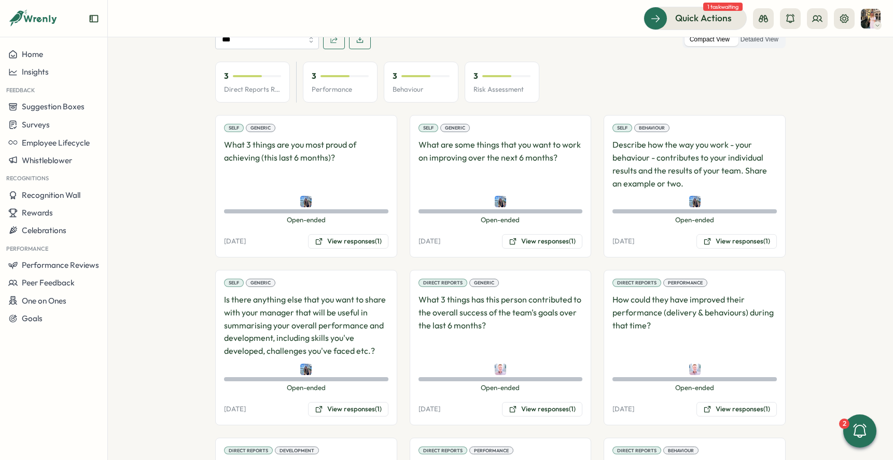
scroll to position [523, 0]
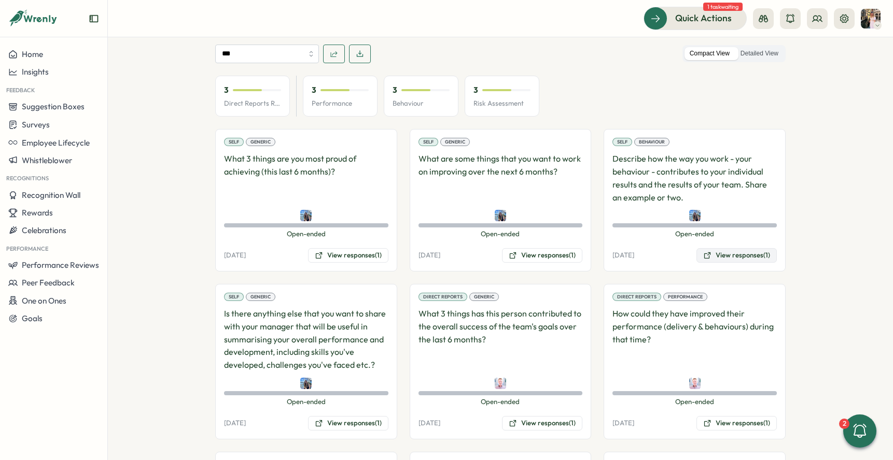
click at [769, 248] on button "View responses (1)" at bounding box center [736, 255] width 80 height 15
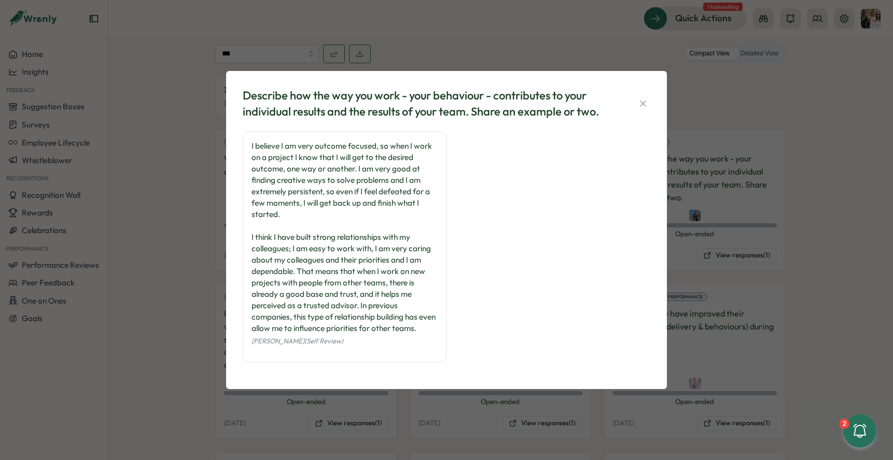
click at [736, 211] on div "Describe how the way you work - your behaviour - contributes to your individual…" at bounding box center [446, 230] width 893 height 460
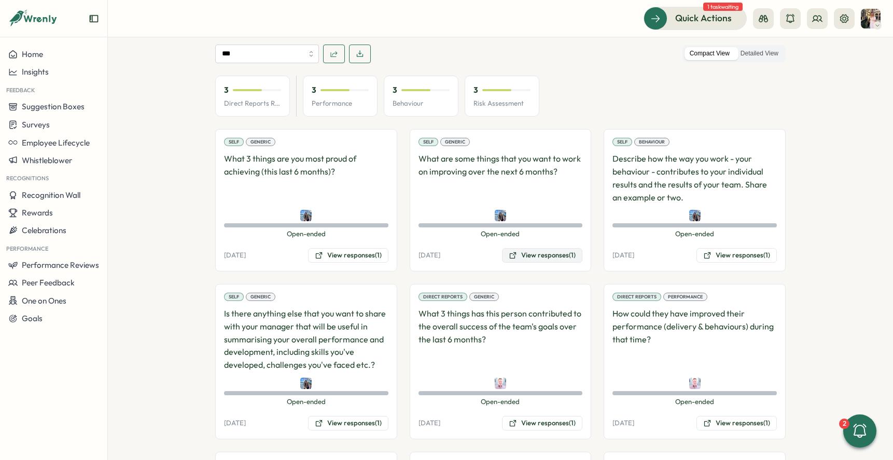
click at [541, 248] on button "View responses (1)" at bounding box center [542, 255] width 80 height 15
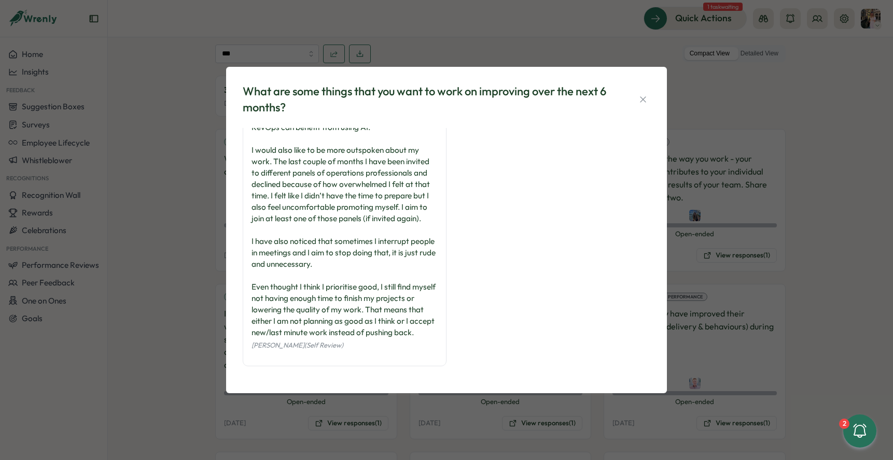
scroll to position [49, 0]
click at [192, 246] on div "What are some things that you want to work on improving over the next 6 months?…" at bounding box center [446, 230] width 893 height 460
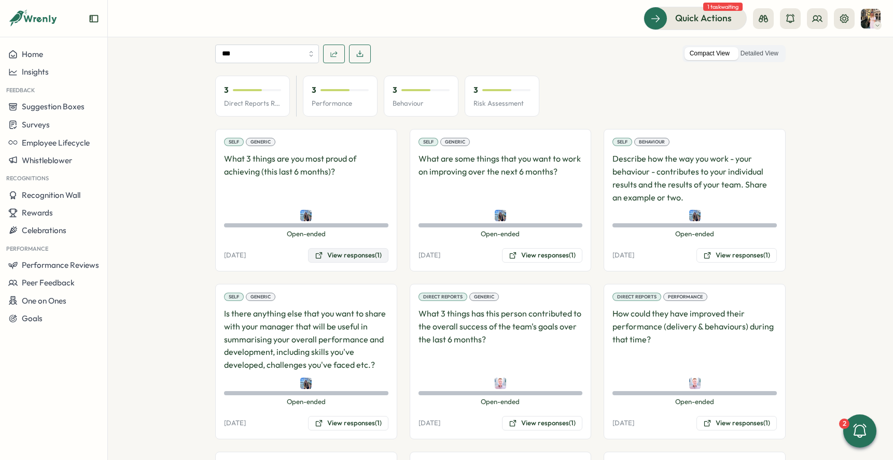
click at [357, 249] on button "View responses (1)" at bounding box center [348, 255] width 80 height 15
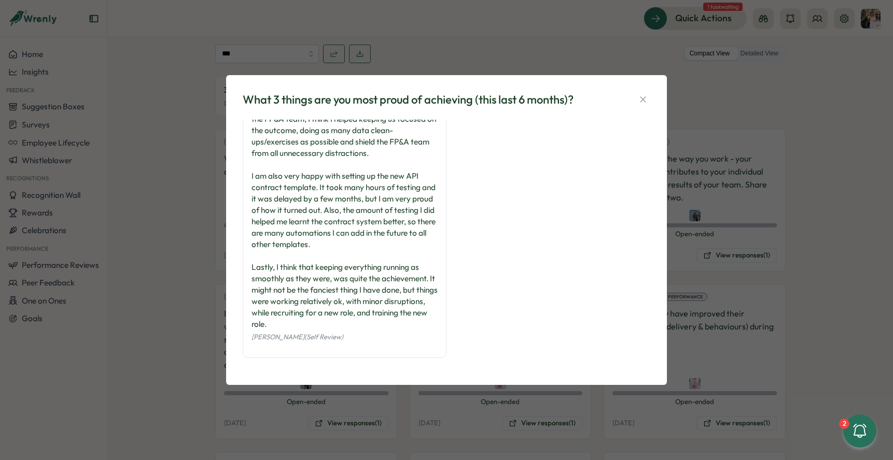
click at [152, 222] on div "What 3 things are you most proud of achieving (this last 6 months)? I am very p…" at bounding box center [446, 230] width 893 height 460
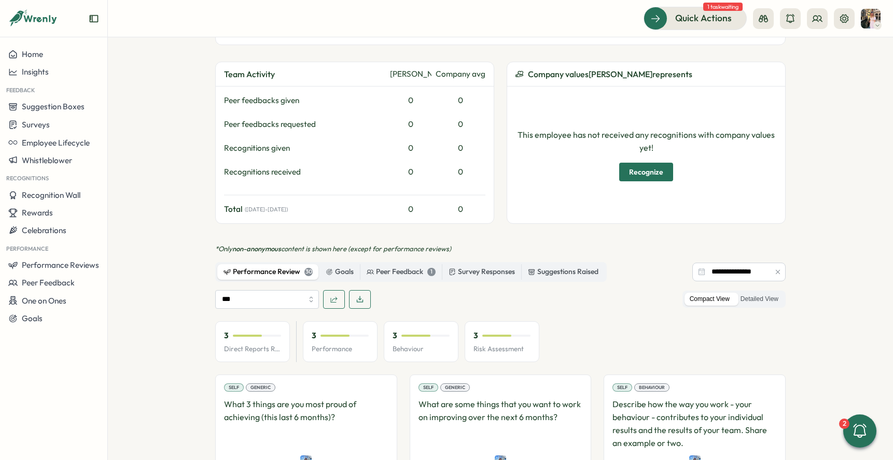
scroll to position [0, 0]
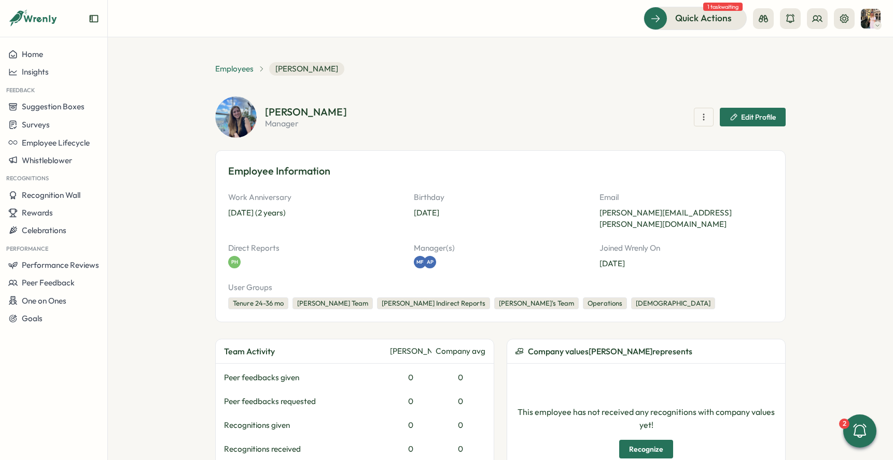
click at [236, 71] on span "Employees" at bounding box center [234, 68] width 38 height 11
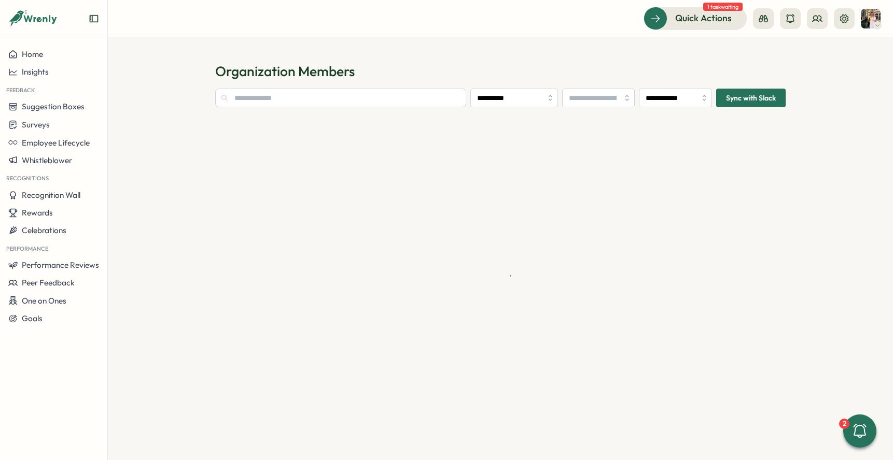
type input "**********"
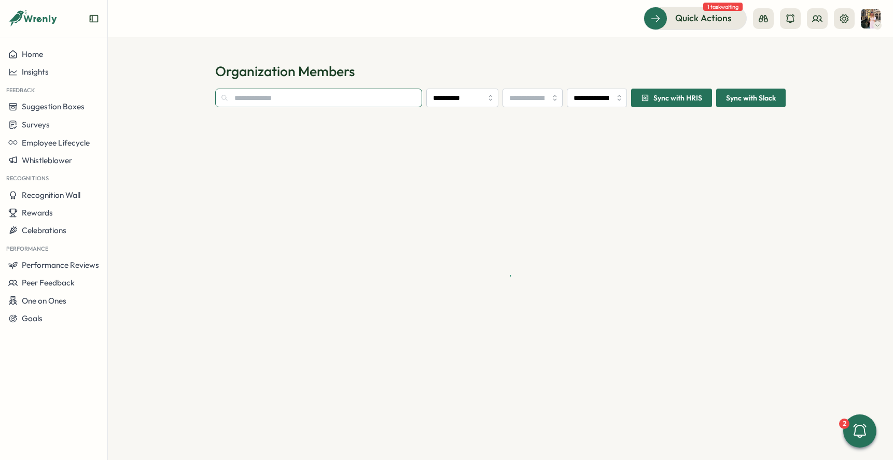
click at [288, 98] on input "text" at bounding box center [318, 98] width 207 height 19
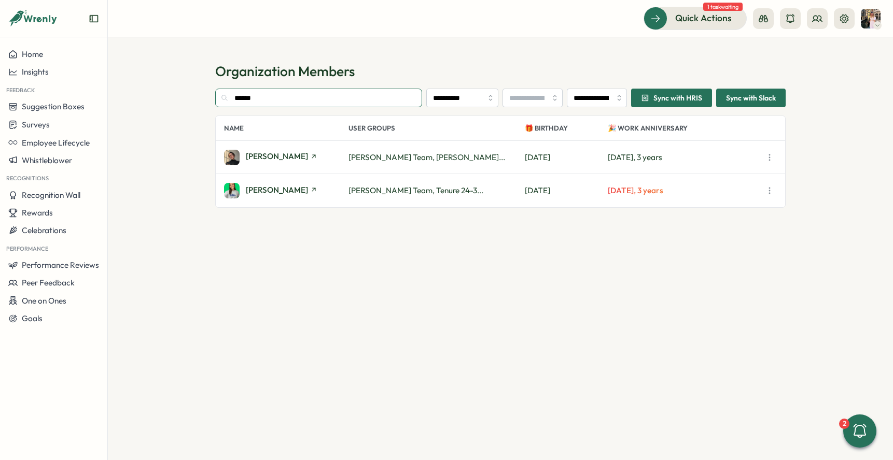
type input "******"
click at [266, 153] on span "Sophia Whitham" at bounding box center [277, 156] width 62 height 8
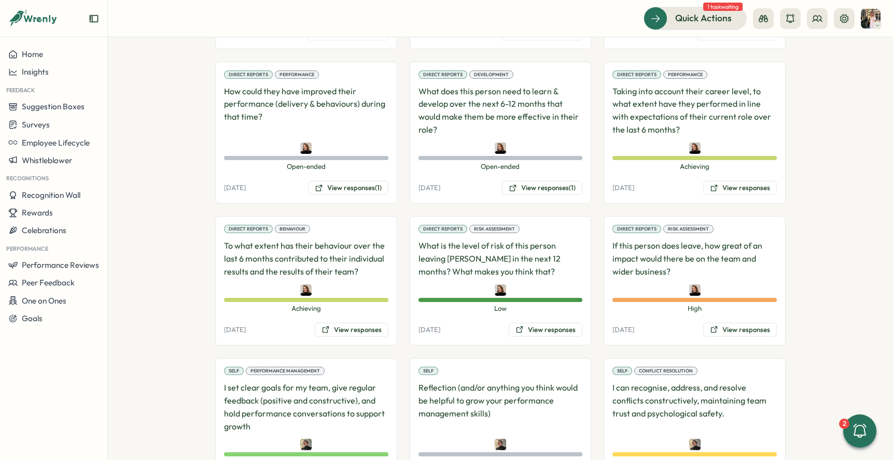
scroll to position [1150, 0]
click at [714, 324] on button "View responses" at bounding box center [740, 330] width 74 height 15
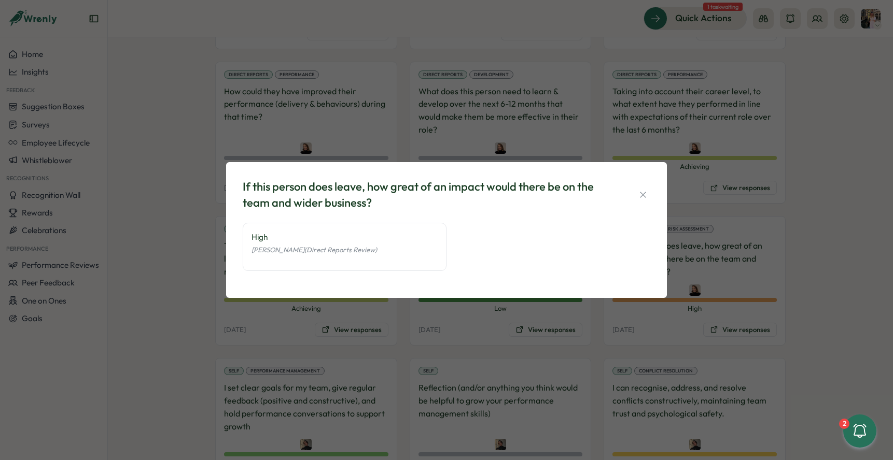
click at [596, 323] on div "If this person does leave, how great of an impact would there be on the team an…" at bounding box center [446, 230] width 893 height 460
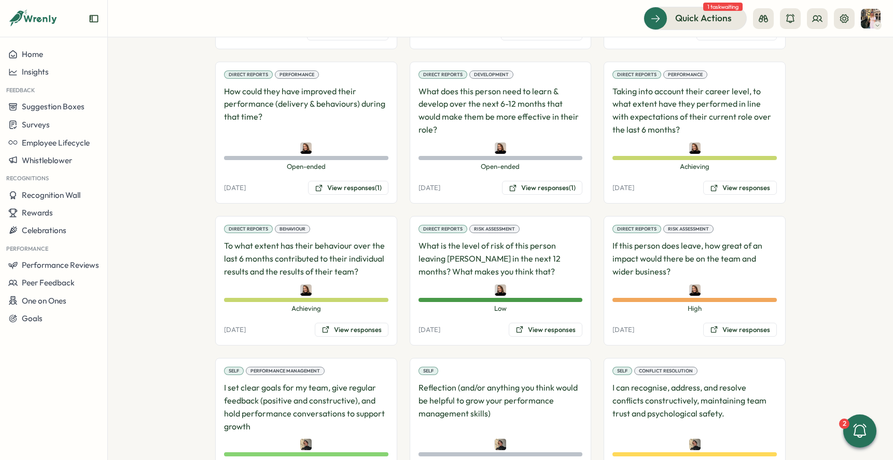
click at [368, 310] on div "Direct Reports Behaviour To what extent has their behaviour over the last 6 mon…" at bounding box center [306, 281] width 182 height 130
click at [368, 323] on button "View responses" at bounding box center [352, 330] width 74 height 15
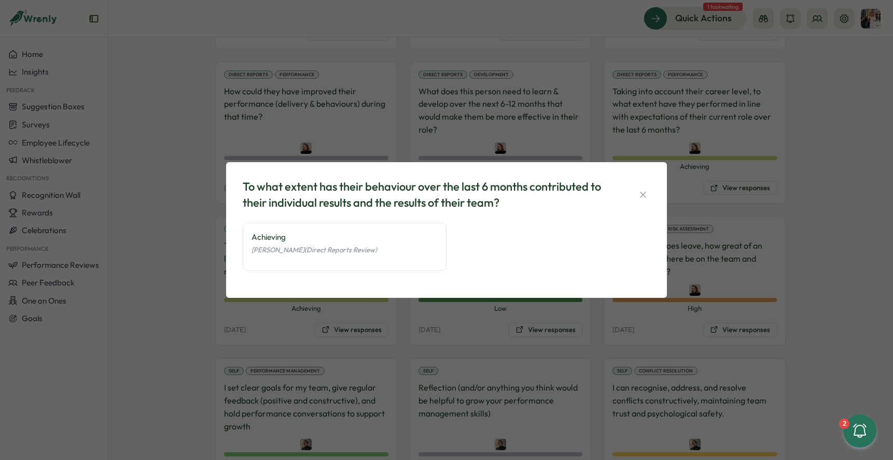
click at [370, 315] on div "To what extent has their behaviour over the last 6 months contributed to their …" at bounding box center [446, 230] width 893 height 460
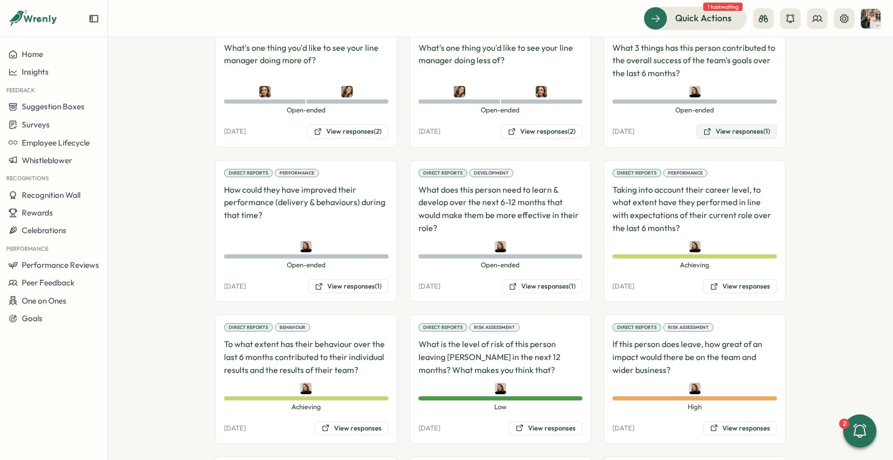
scroll to position [1016, 0]
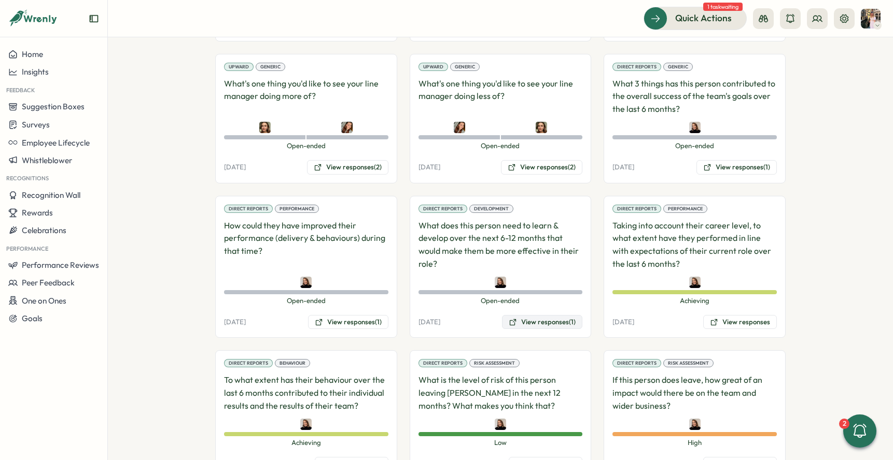
click at [520, 315] on button "View responses (1)" at bounding box center [542, 322] width 80 height 15
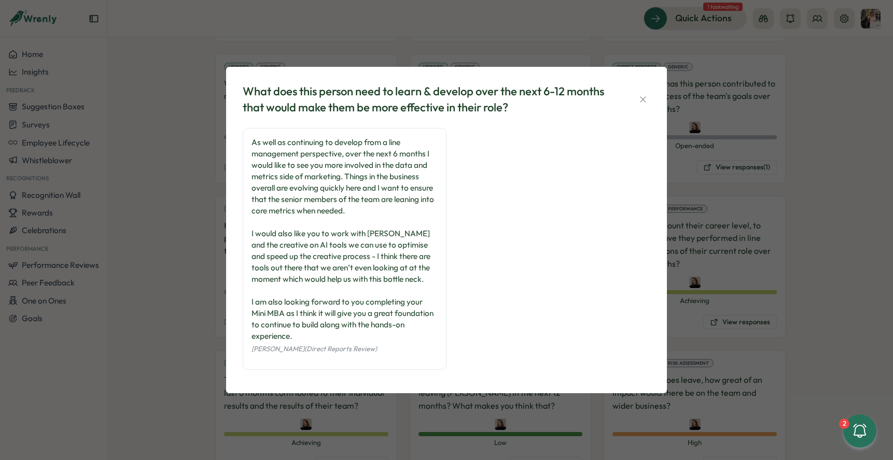
click at [192, 286] on div "What does this person need to learn & develop over the next 6-12 months that wo…" at bounding box center [446, 230] width 893 height 460
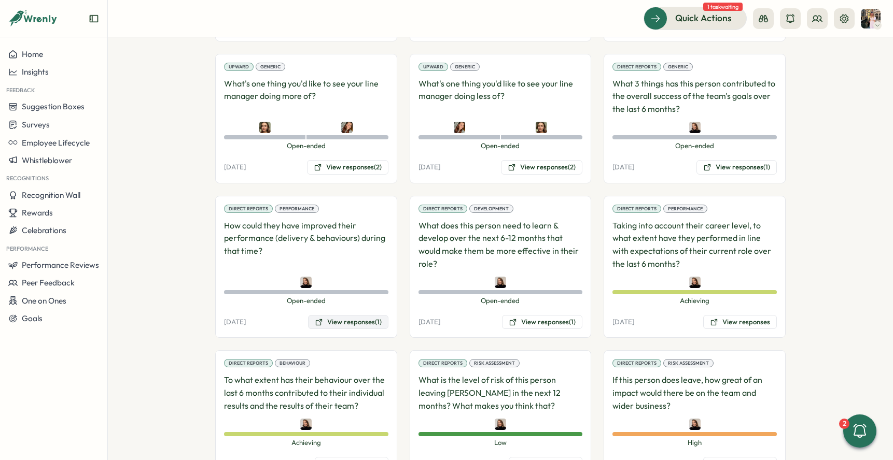
click at [341, 317] on button "View responses (1)" at bounding box center [348, 322] width 80 height 15
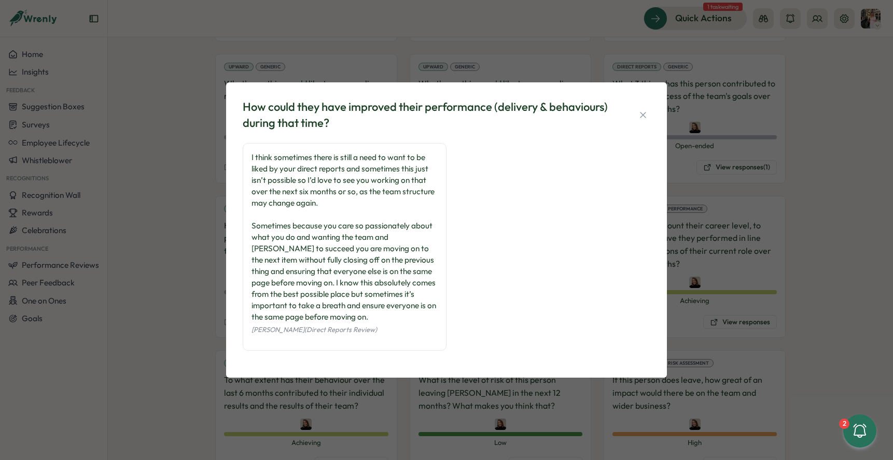
click at [202, 185] on div "How could they have improved their performance (delivery & behaviours) during t…" at bounding box center [446, 230] width 893 height 460
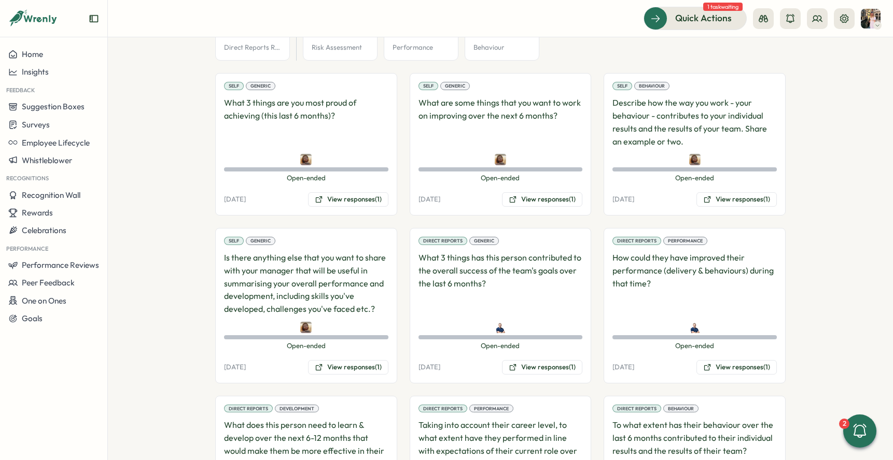
scroll to position [727, 0]
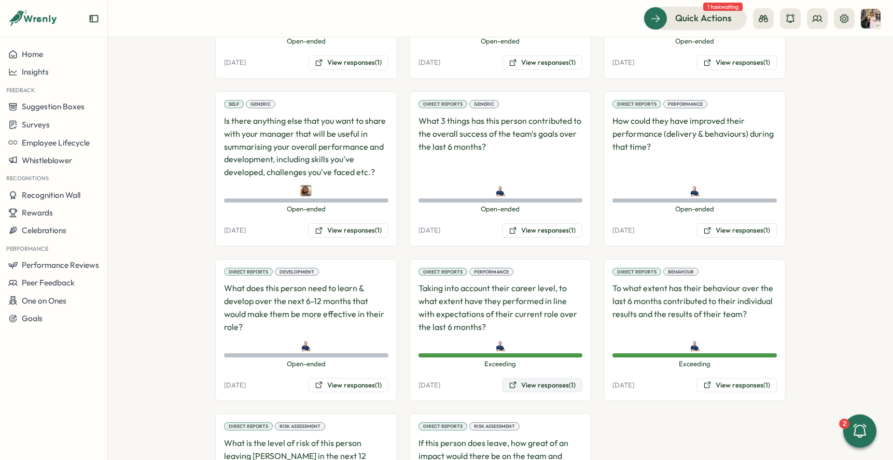
click at [512, 382] on icon at bounding box center [513, 385] width 6 height 6
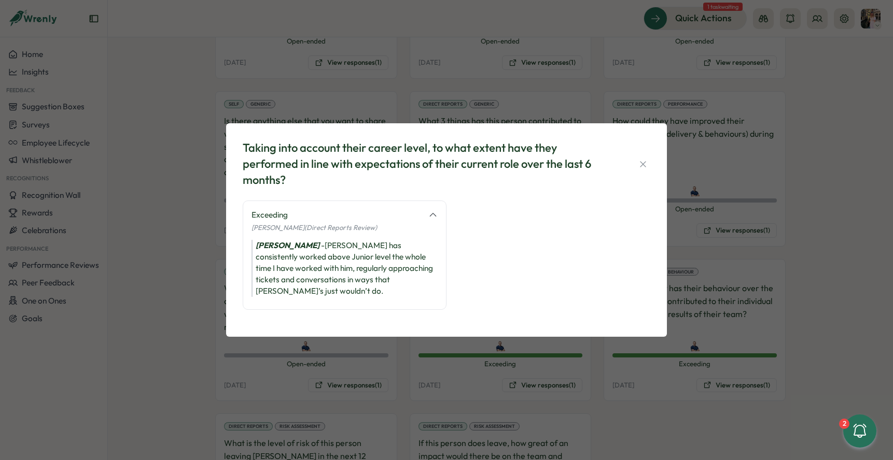
click at [723, 372] on div "Taking into account their career level, to what extent have they performed in l…" at bounding box center [446, 230] width 893 height 460
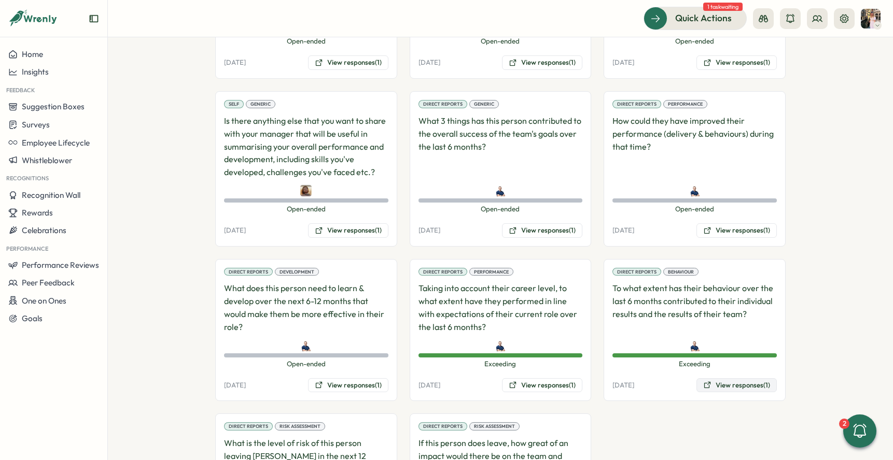
click at [734, 378] on button "View responses (1)" at bounding box center [736, 385] width 80 height 15
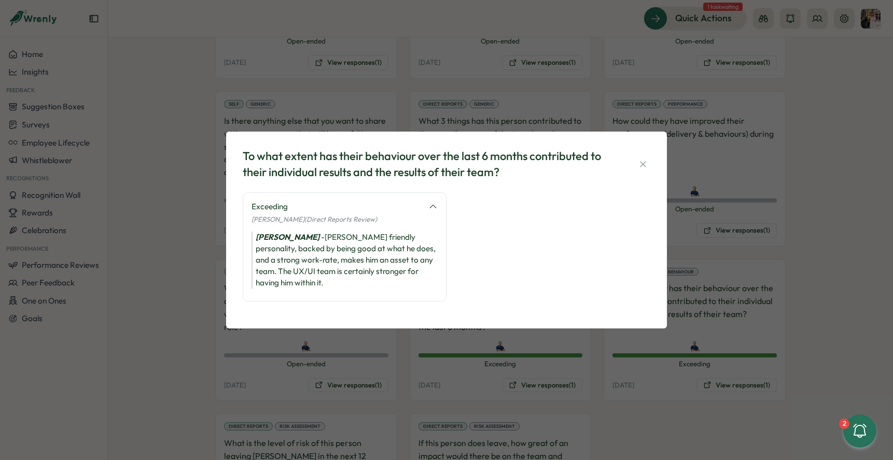
click at [727, 324] on div "To what extent has their behaviour over the last 6 months contributed to their …" at bounding box center [446, 230] width 893 height 460
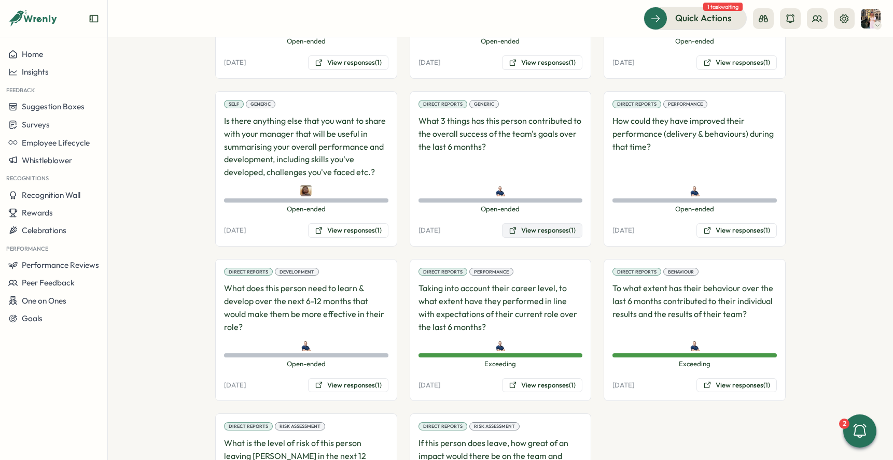
click at [561, 223] on button "View responses (1)" at bounding box center [542, 230] width 80 height 15
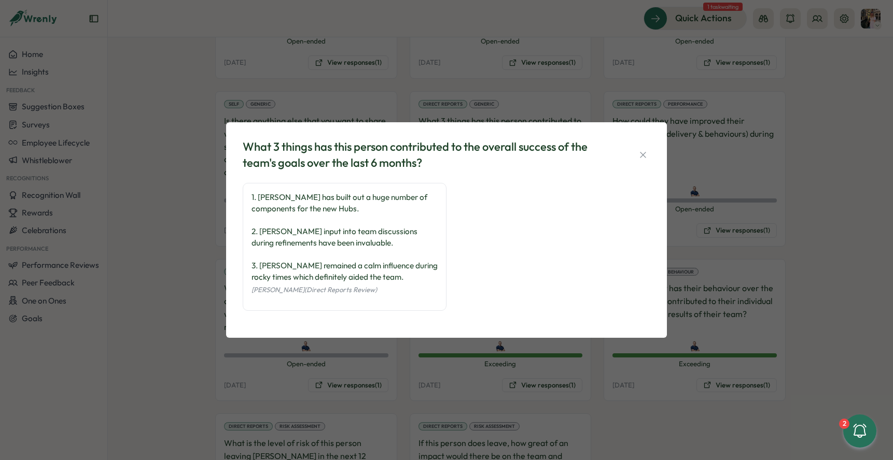
click at [726, 205] on div "What 3 things has this person contributed to the overall success of the team's …" at bounding box center [446, 230] width 893 height 460
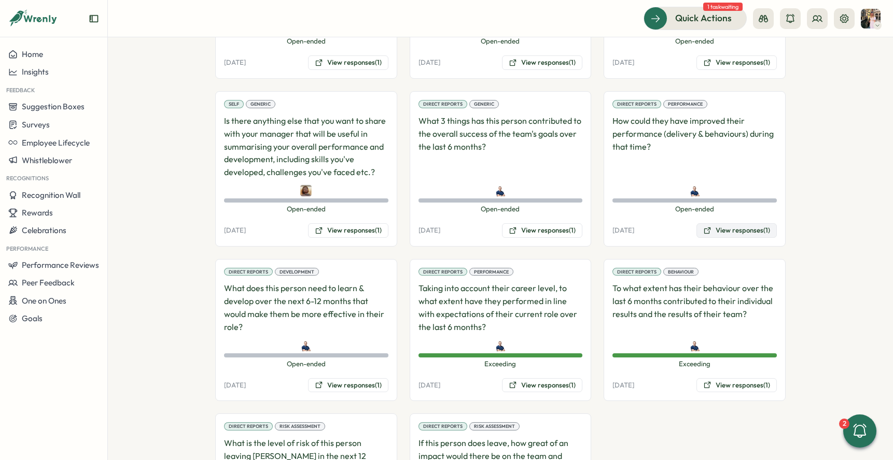
click at [728, 223] on button "View responses (1)" at bounding box center [736, 230] width 80 height 15
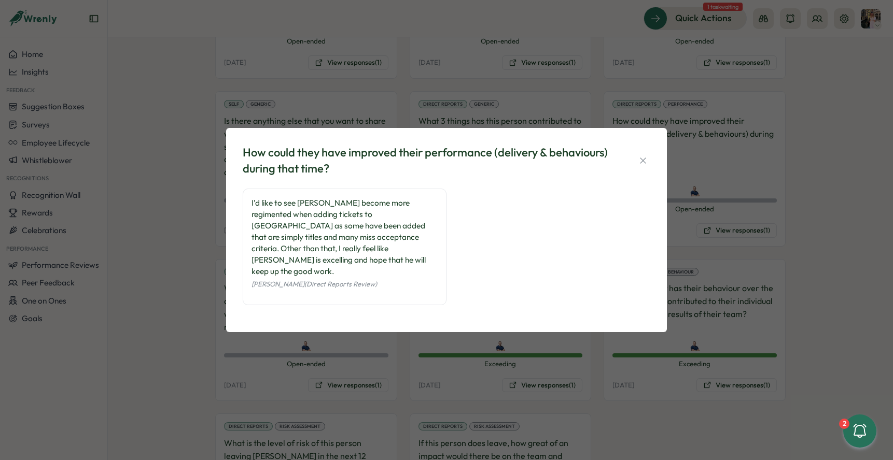
click at [730, 176] on div "How could they have improved their performance (delivery & behaviours) during t…" at bounding box center [446, 230] width 893 height 460
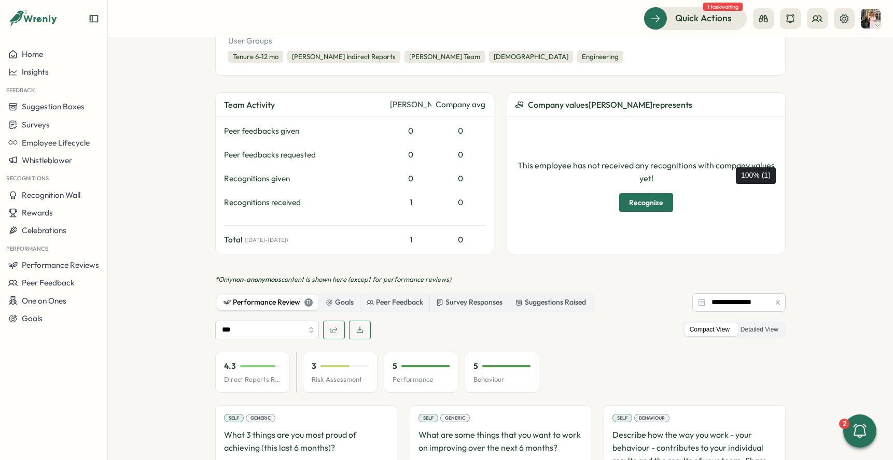
scroll to position [0, 0]
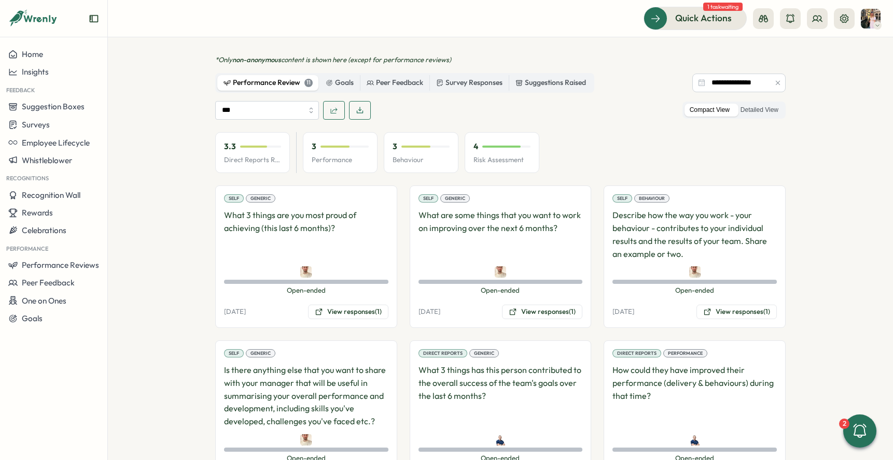
scroll to position [474, 0]
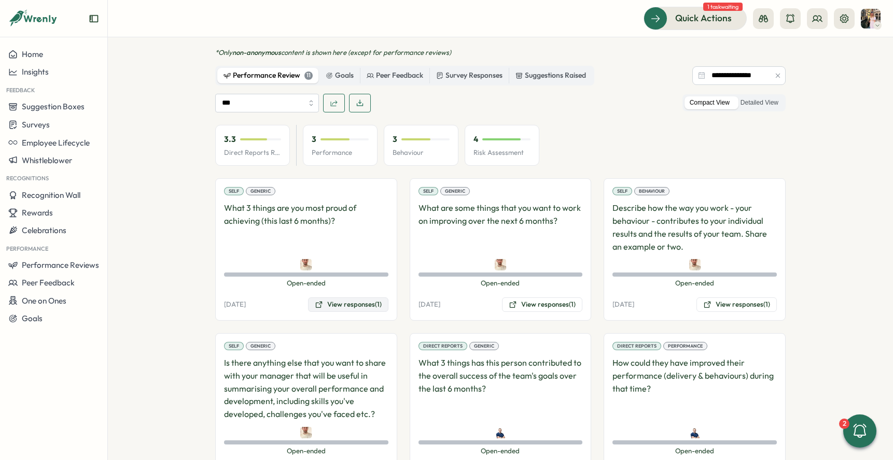
click at [341, 298] on button "View responses (1)" at bounding box center [348, 305] width 80 height 15
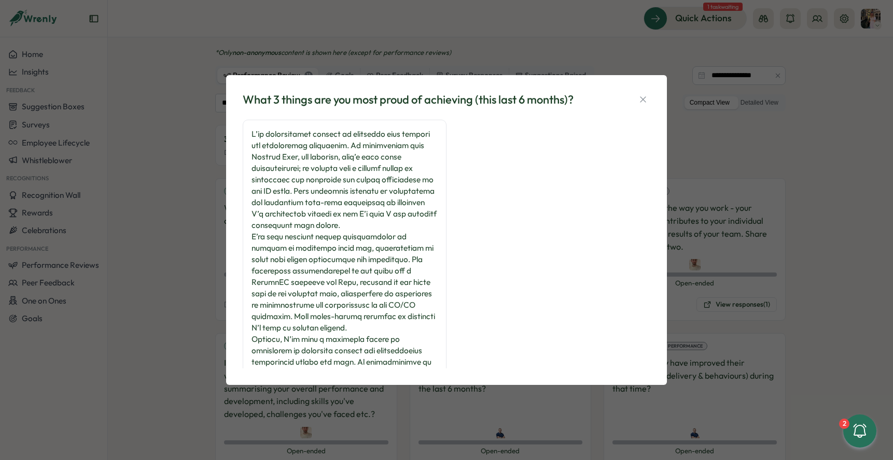
scroll to position [95, 0]
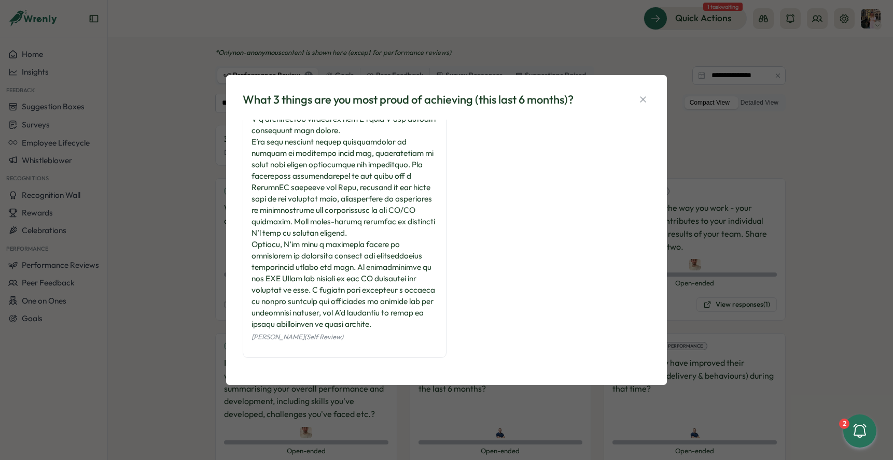
click at [725, 207] on div "What 3 things are you most proud of achieving (this last 6 months)? [PERSON_NAM…" at bounding box center [446, 230] width 893 height 460
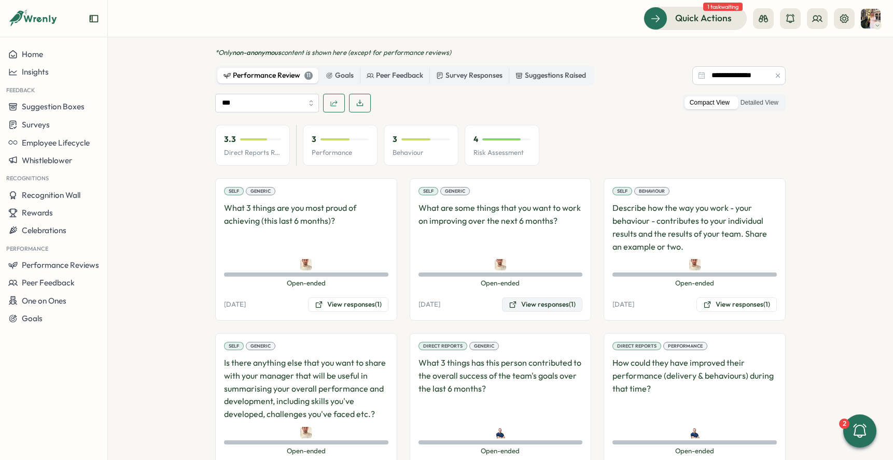
click at [517, 298] on button "View responses (1)" at bounding box center [542, 305] width 80 height 15
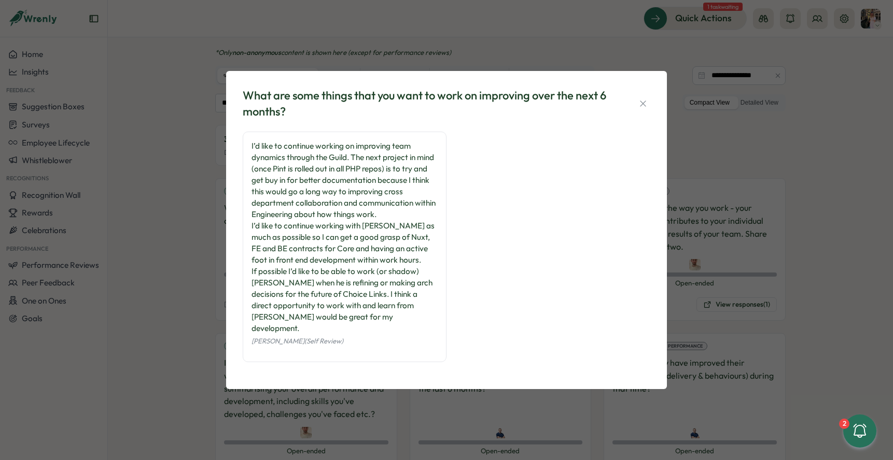
click at [724, 274] on div "What are some things that you want to work on improving over the next 6 months?…" at bounding box center [446, 230] width 893 height 460
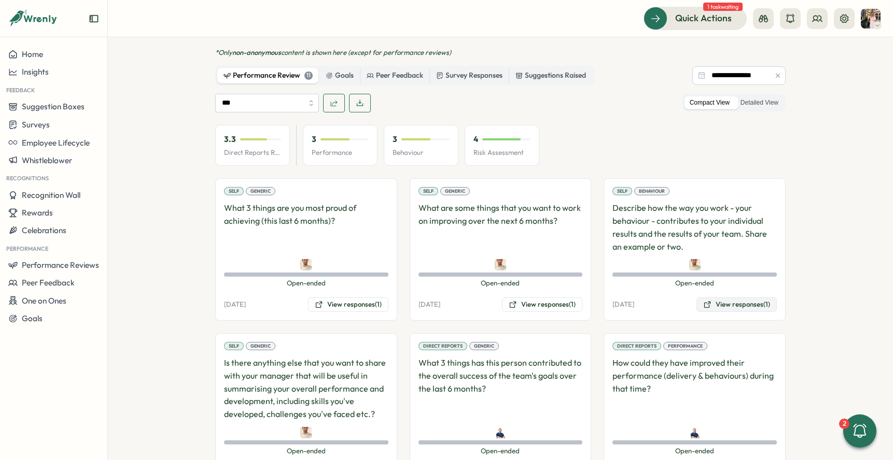
click at [722, 298] on button "View responses (1)" at bounding box center [736, 305] width 80 height 15
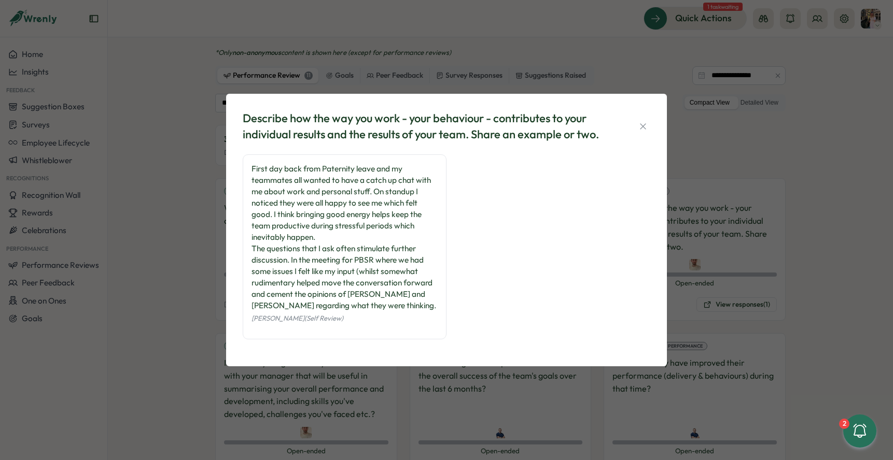
click at [824, 246] on div "Describe how the way you work - your behaviour - contributes to your individual…" at bounding box center [446, 230] width 893 height 460
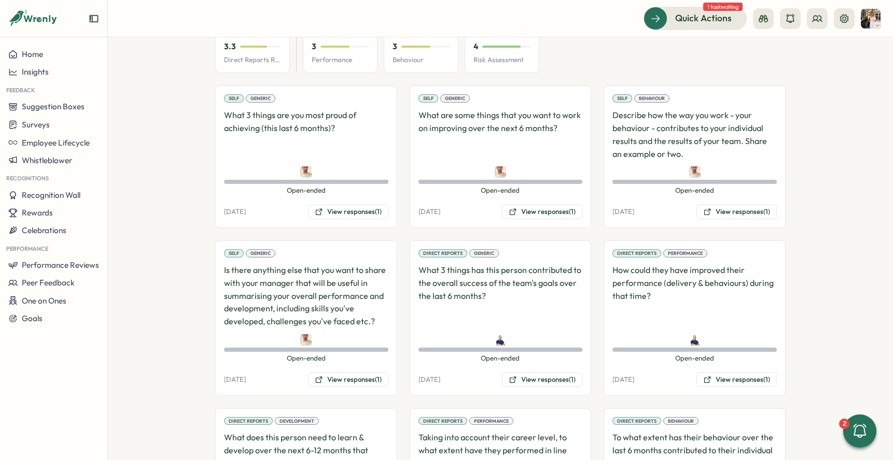
scroll to position [580, 0]
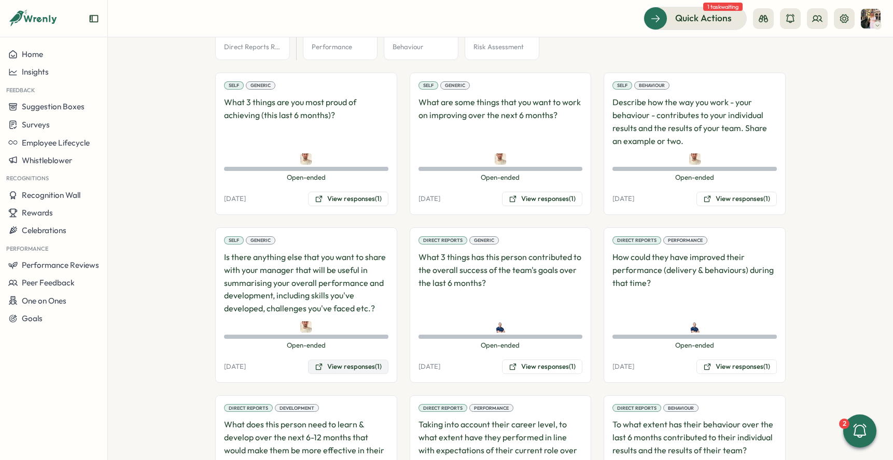
click at [333, 360] on button "View responses (1)" at bounding box center [348, 367] width 80 height 15
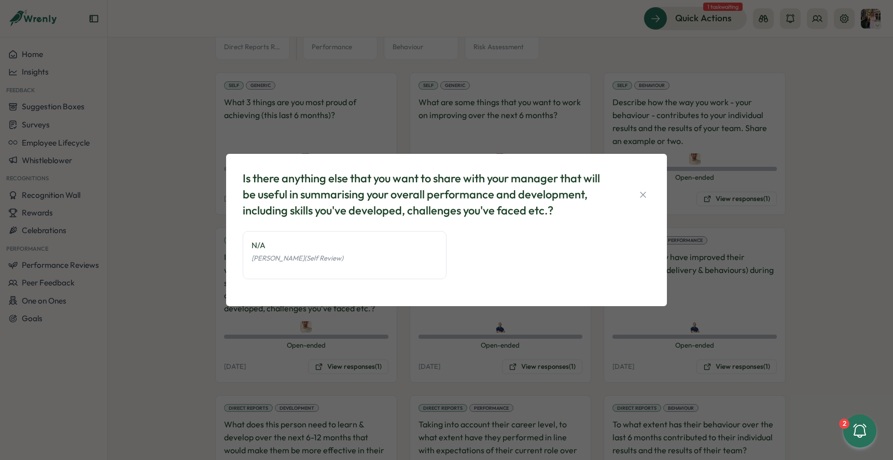
click at [385, 343] on div "Is there anything else that you want to share with your manager that will be us…" at bounding box center [446, 230] width 893 height 460
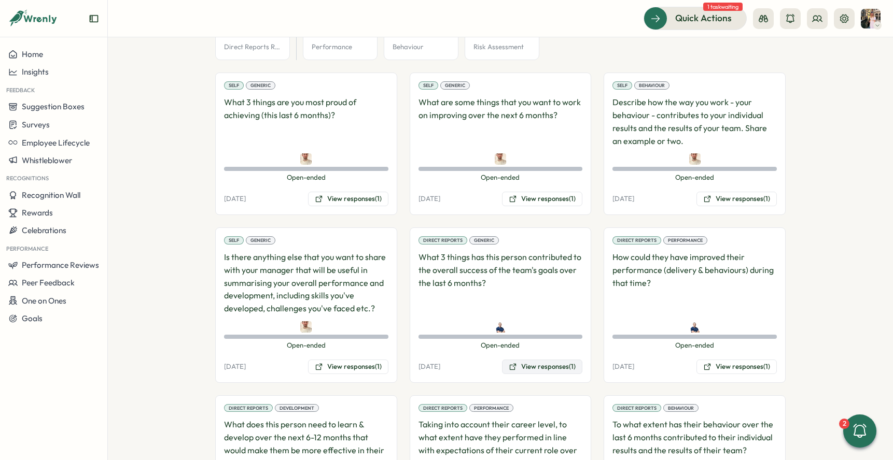
click at [508, 363] on icon at bounding box center [512, 367] width 8 height 8
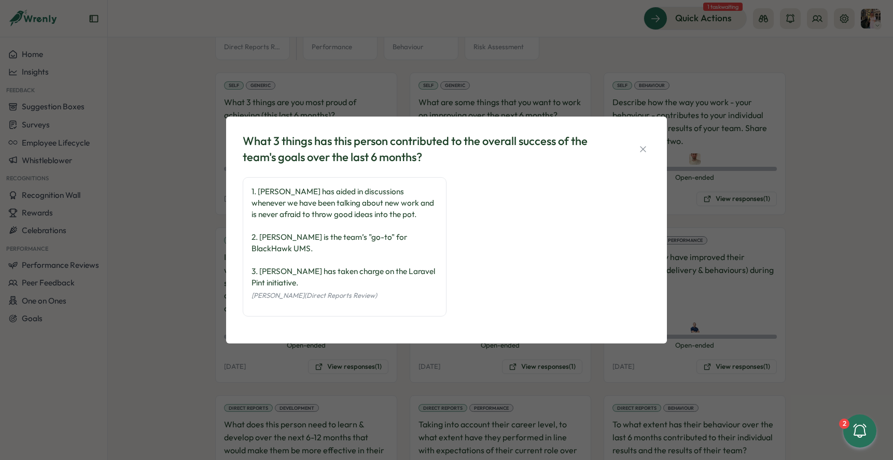
click at [598, 360] on div "What 3 things has this person contributed to the overall success of the team's …" at bounding box center [446, 230] width 893 height 460
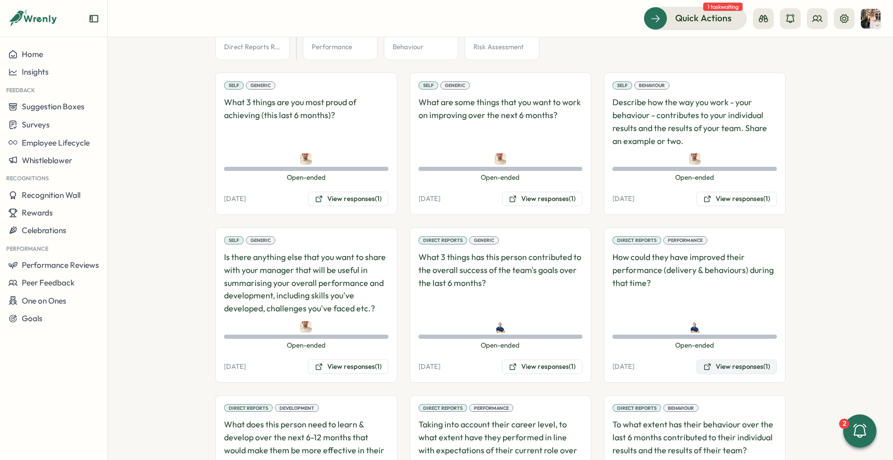
click at [708, 360] on button "View responses (1)" at bounding box center [736, 367] width 80 height 15
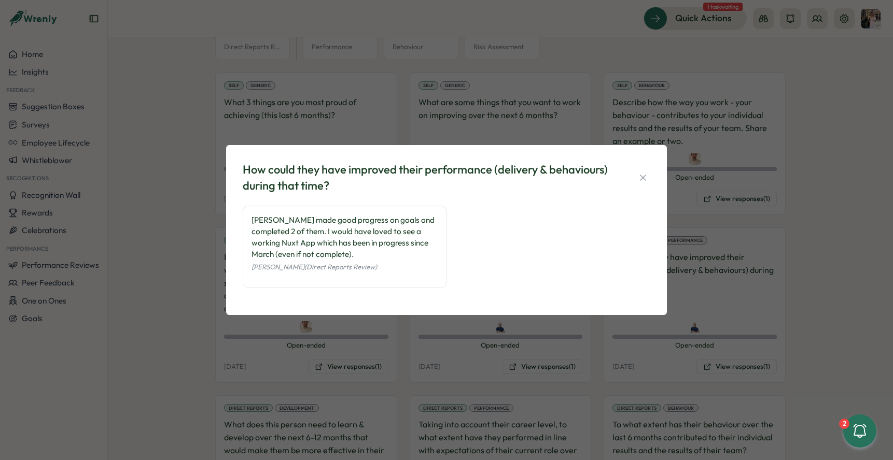
click at [566, 344] on div "How could they have improved their performance (delivery & behaviours) during t…" at bounding box center [446, 230] width 893 height 460
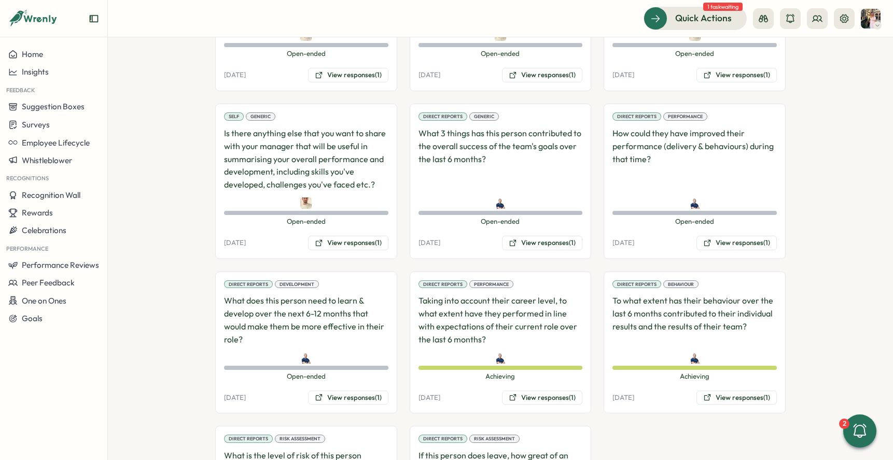
scroll to position [710, 0]
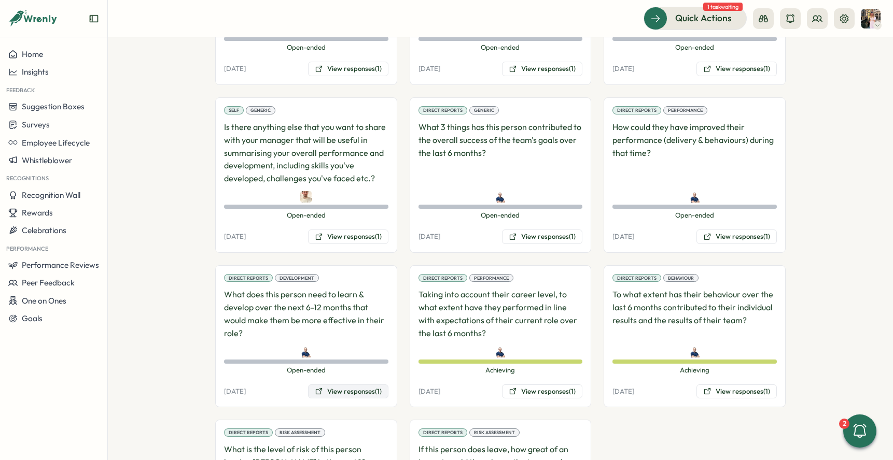
click at [376, 385] on button "View responses (1)" at bounding box center [348, 392] width 80 height 15
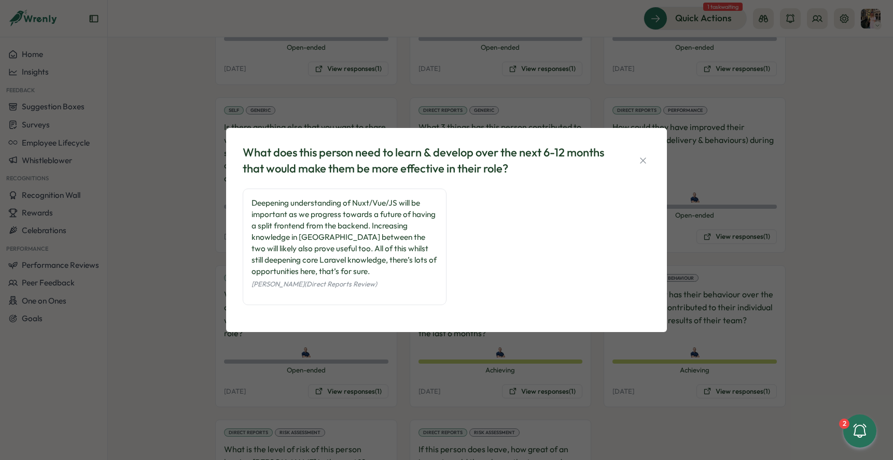
click at [524, 373] on div "What does this person need to learn & develop over the next 6-12 months that wo…" at bounding box center [446, 230] width 893 height 460
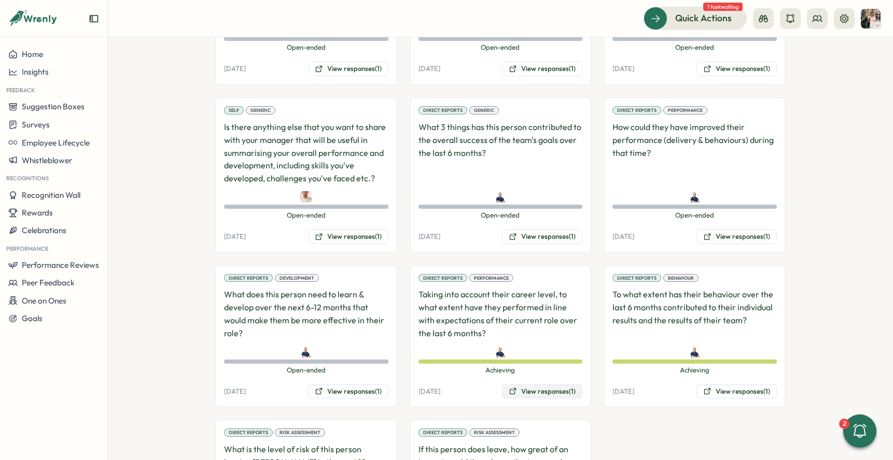
click at [533, 385] on button "View responses (1)" at bounding box center [542, 392] width 80 height 15
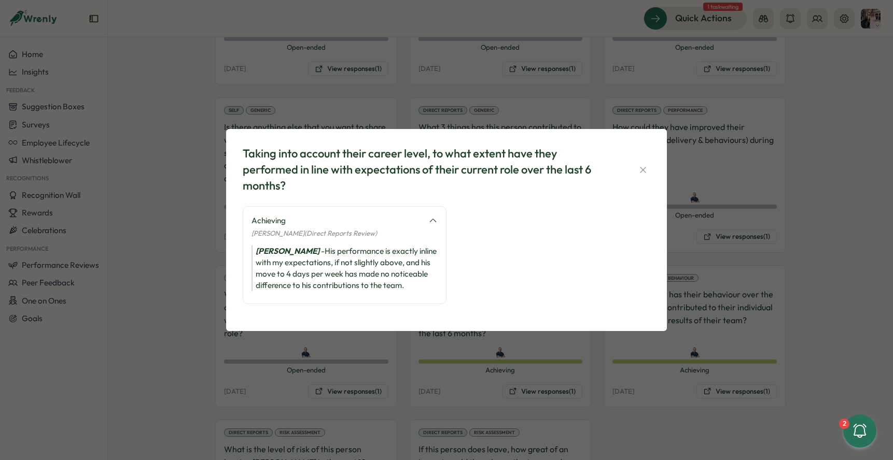
click at [604, 381] on div "Taking into account their career level, to what extent have they performed in l…" at bounding box center [446, 230] width 893 height 460
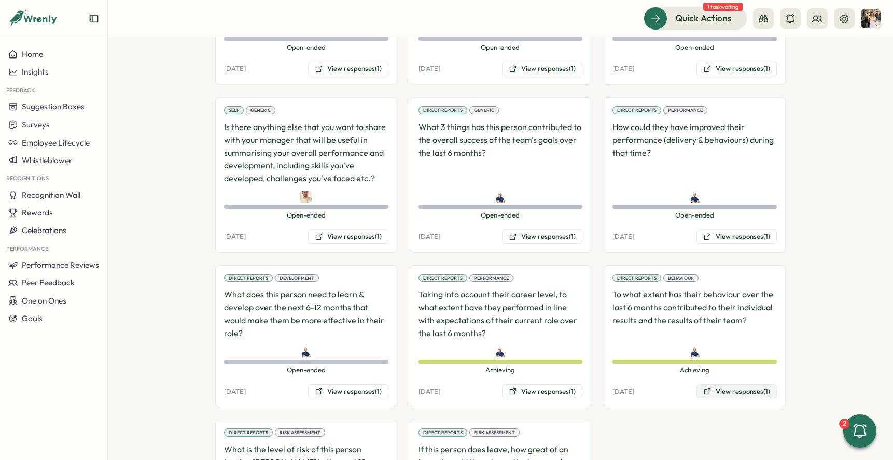
click at [719, 385] on button "View responses (1)" at bounding box center [736, 392] width 80 height 15
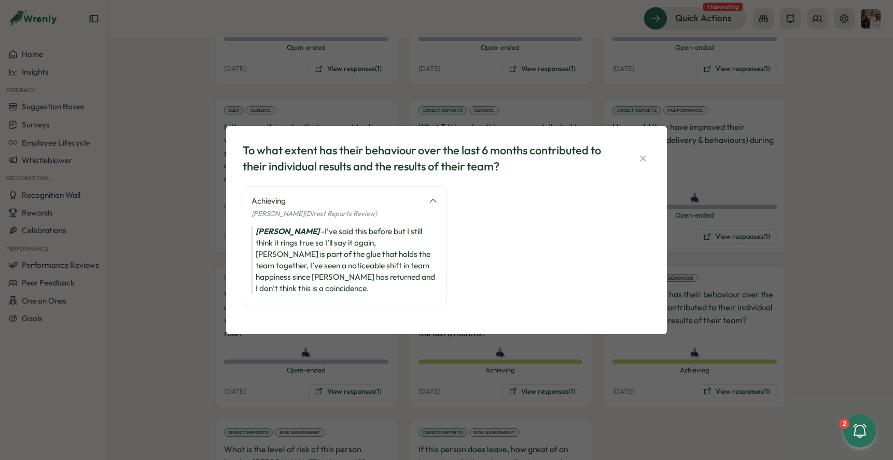
click at [607, 355] on div "To what extent has their behaviour over the last 6 months contributed to their …" at bounding box center [446, 230] width 893 height 460
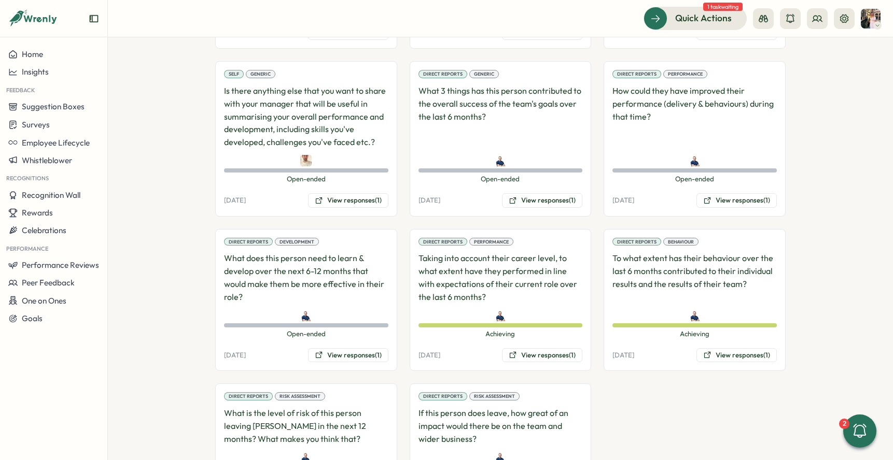
scroll to position [812, 0]
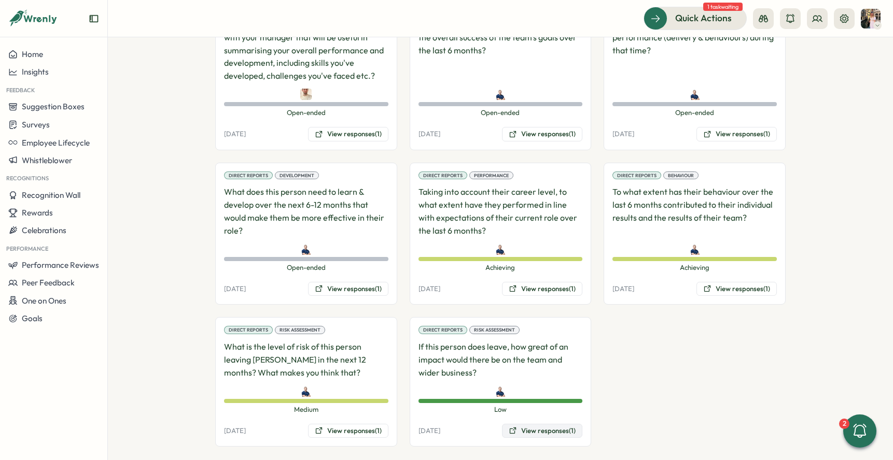
click at [548, 424] on button "View responses (1)" at bounding box center [542, 431] width 80 height 15
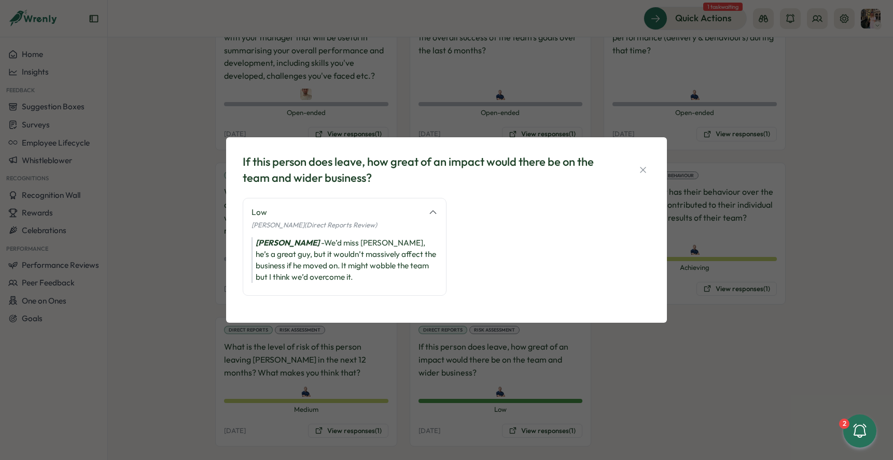
click at [362, 410] on div "If this person does leave, how great of an impact would there be on the team an…" at bounding box center [446, 230] width 893 height 460
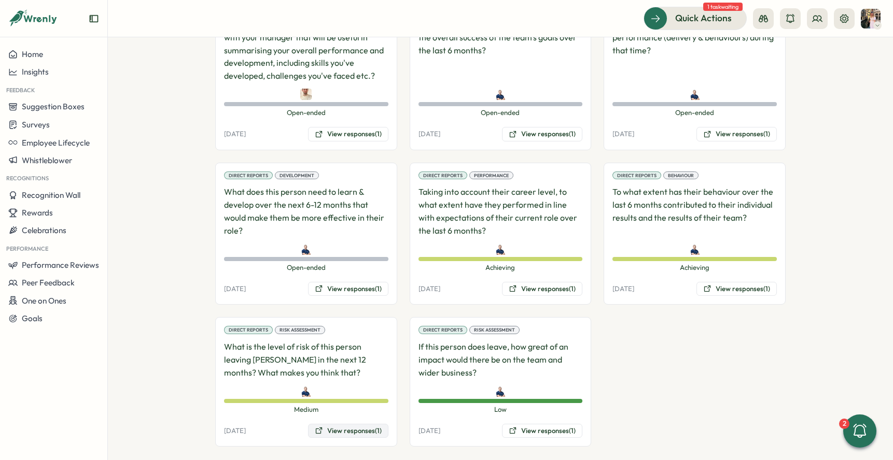
click at [357, 424] on button "View responses (1)" at bounding box center [348, 431] width 80 height 15
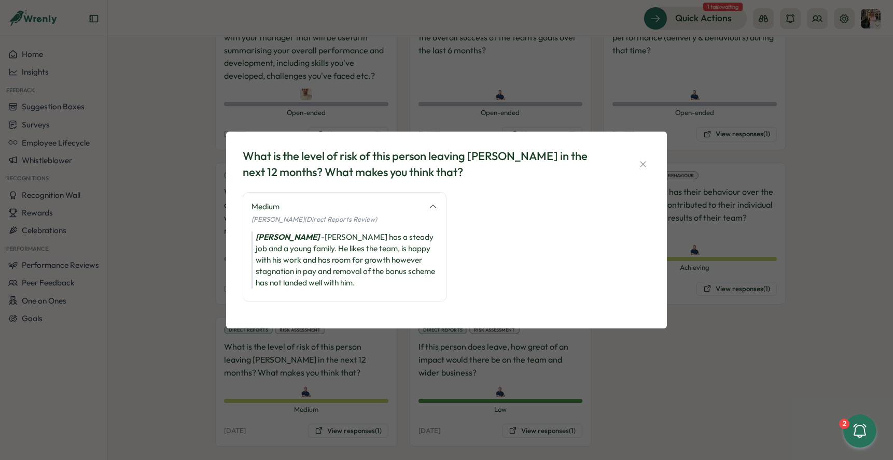
click at [406, 342] on div "What is the level of risk of this person leaving [PERSON_NAME] in the next 12 m…" at bounding box center [446, 230] width 893 height 460
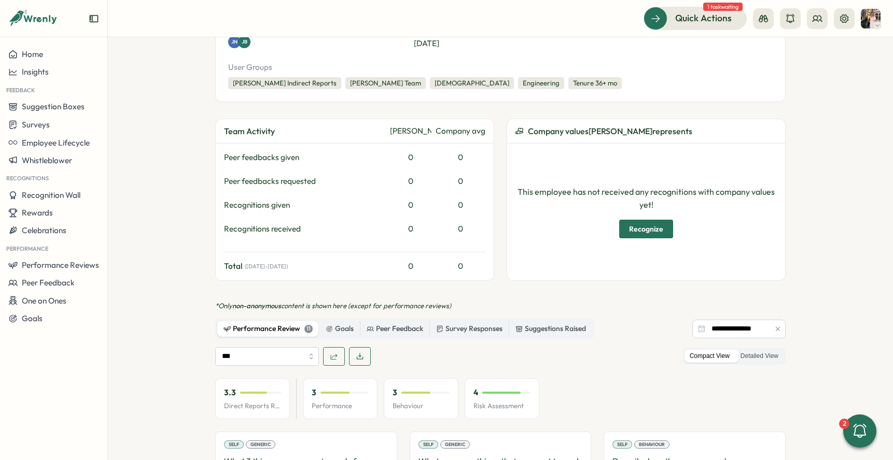
scroll to position [0, 0]
